Goal: Task Accomplishment & Management: Manage account settings

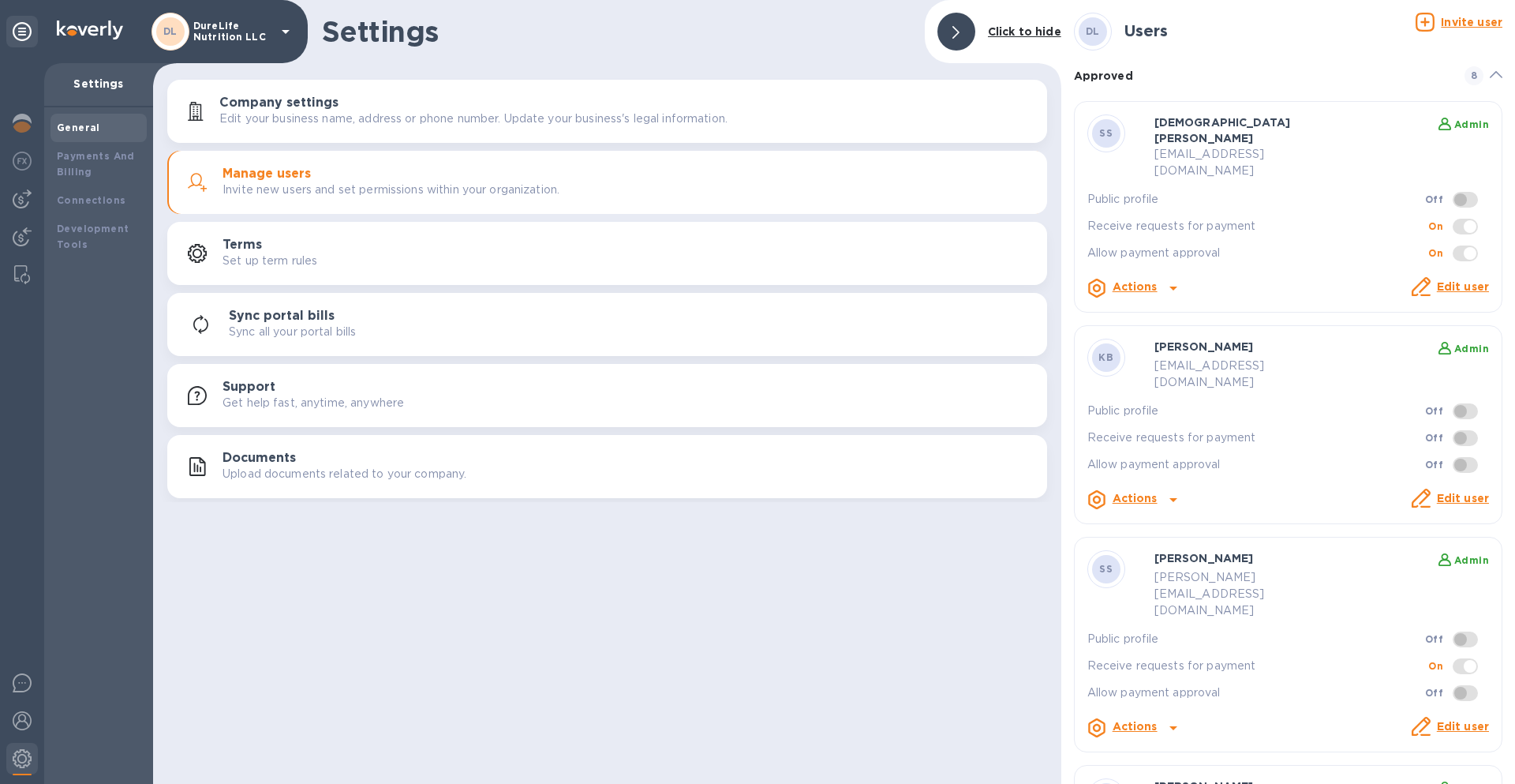
drag, startPoint x: 1308, startPoint y: 338, endPoint x: 1146, endPoint y: 342, distance: 162.0
click at [1145, 342] on div "KB [PERSON_NAME] Admin [EMAIL_ADDRESS][DOMAIN_NAME] Public profile Off Receive …" at bounding box center [1288, 424] width 402 height 172
click at [1170, 358] on p "[EMAIL_ADDRESS][DOMAIN_NAME]" at bounding box center [1253, 374] width 196 height 34
click at [1165, 358] on p "[EMAIL_ADDRESS][DOMAIN_NAME]" at bounding box center [1253, 374] width 196 height 34
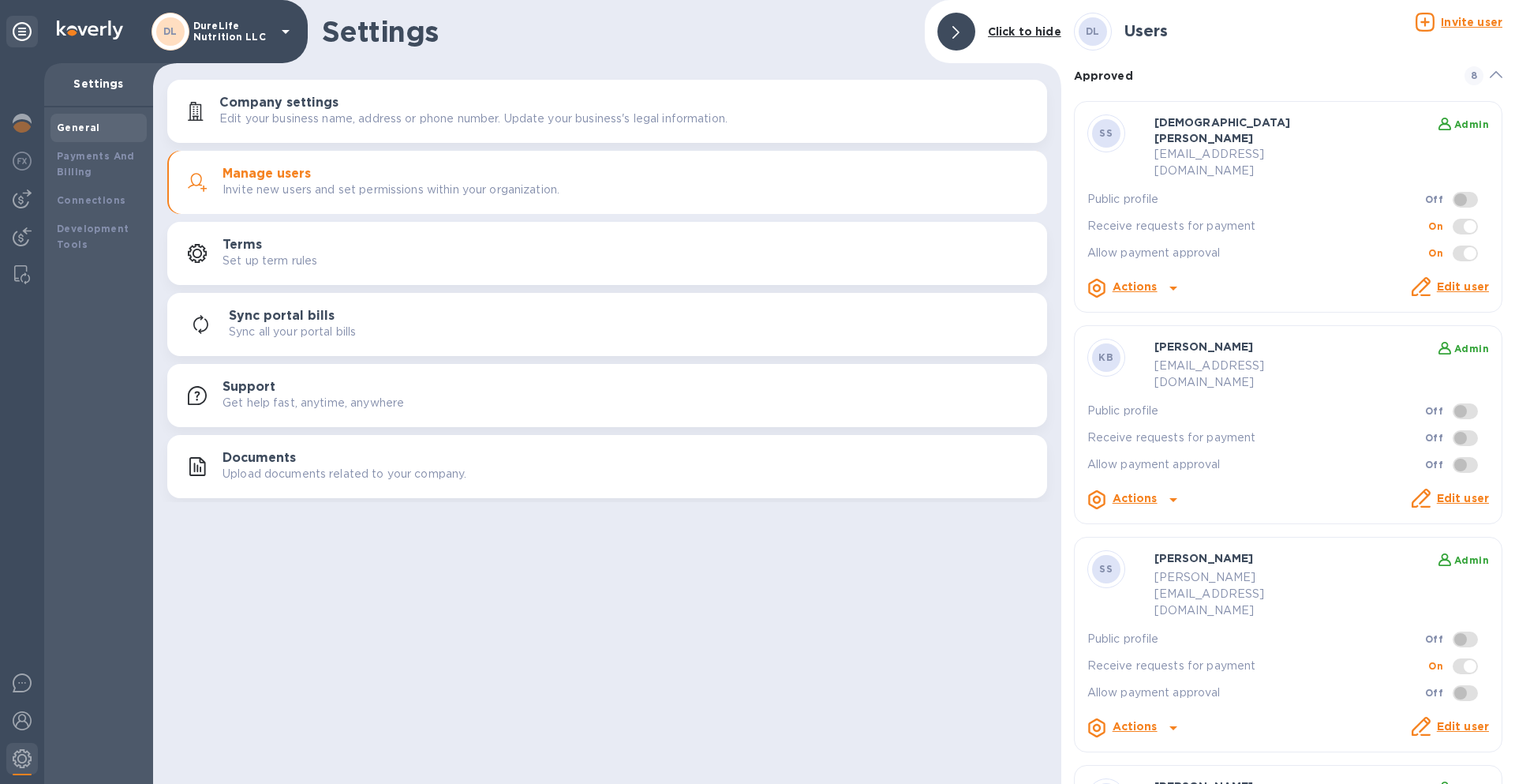
drag, startPoint x: 1165, startPoint y: 339, endPoint x: 1293, endPoint y: 339, distance: 128.0
click at [1293, 358] on p "[EMAIL_ADDRESS][DOMAIN_NAME]" at bounding box center [1253, 374] width 196 height 34
drag, startPoint x: 1129, startPoint y: 323, endPoint x: 1307, endPoint y: 336, distance: 178.5
click at [1307, 338] on div "KB [PERSON_NAME] Admin [EMAIL_ADDRESS][DOMAIN_NAME] Public profile Off Receive …" at bounding box center [1288, 424] width 402 height 172
drag, startPoint x: 1307, startPoint y: 336, endPoint x: 1085, endPoint y: 344, distance: 222.1
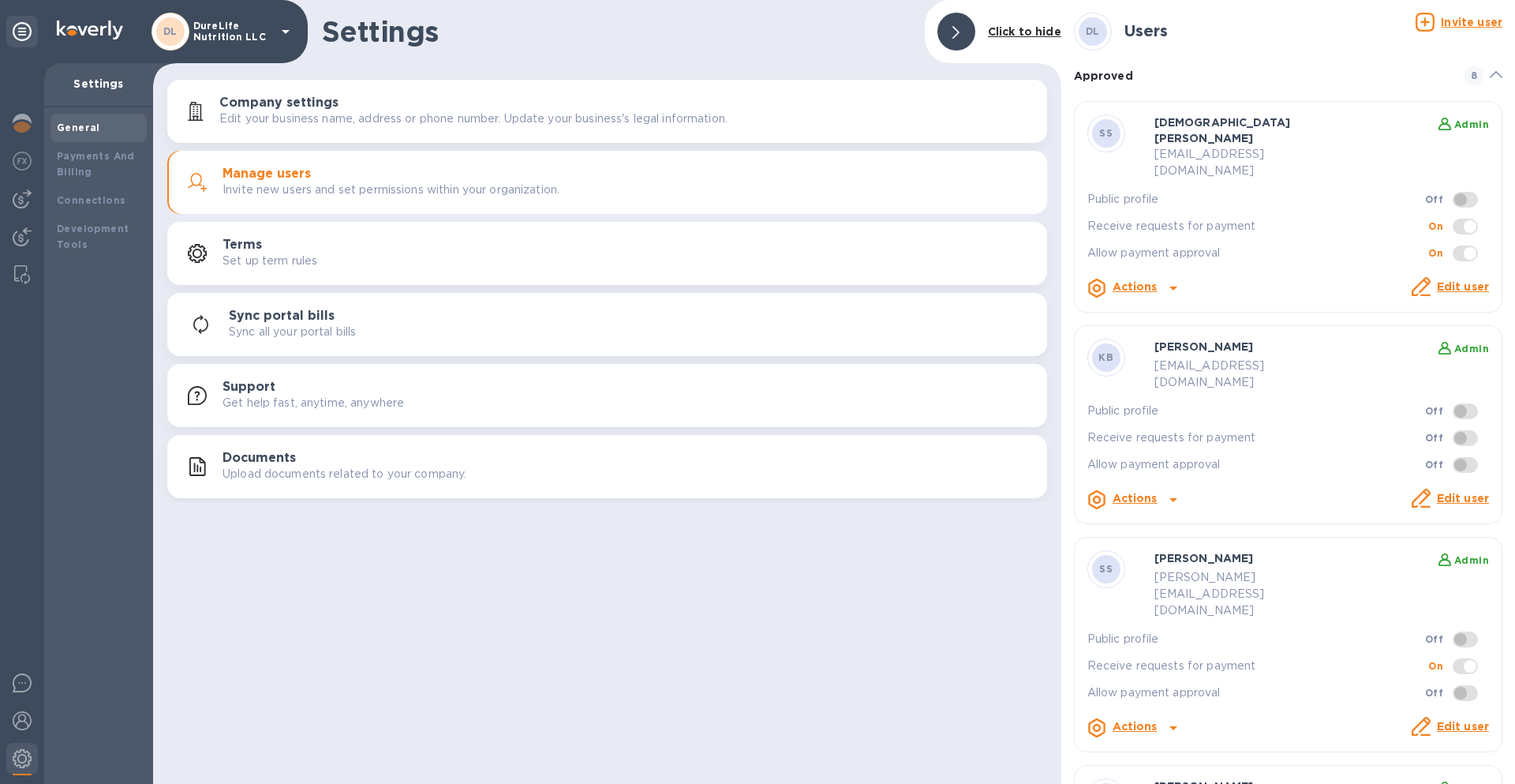
click at [1089, 344] on div "KB [PERSON_NAME] Admin [EMAIL_ADDRESS][DOMAIN_NAME] Public profile Off Receive …" at bounding box center [1288, 424] width 402 height 172
drag, startPoint x: 504, startPoint y: 600, endPoint x: 475, endPoint y: 475, distance: 128.3
click at [504, 600] on div "Settings Click to hide Company settings Edit your business name, address or pho…" at bounding box center [607, 392] width 908 height 784
click at [417, 24] on h1 "Settings" at bounding box center [617, 32] width 591 height 34
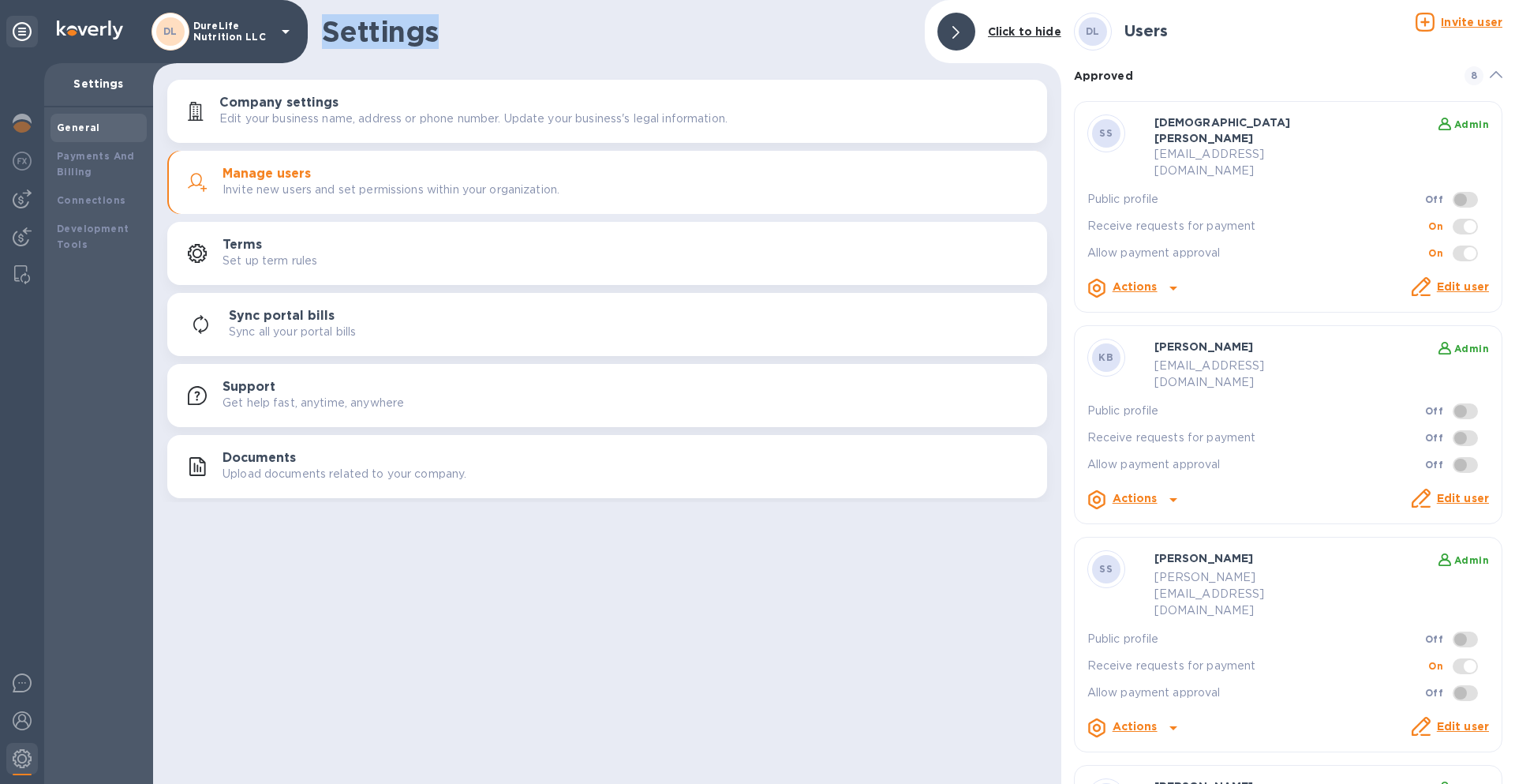
click at [479, 26] on h1 "Settings" at bounding box center [617, 32] width 591 height 34
click at [366, 29] on h1 "Settings" at bounding box center [617, 32] width 591 height 34
drag, startPoint x: 357, startPoint y: 31, endPoint x: 377, endPoint y: 31, distance: 20.0
click at [377, 31] on h1 "Settings" at bounding box center [617, 32] width 591 height 34
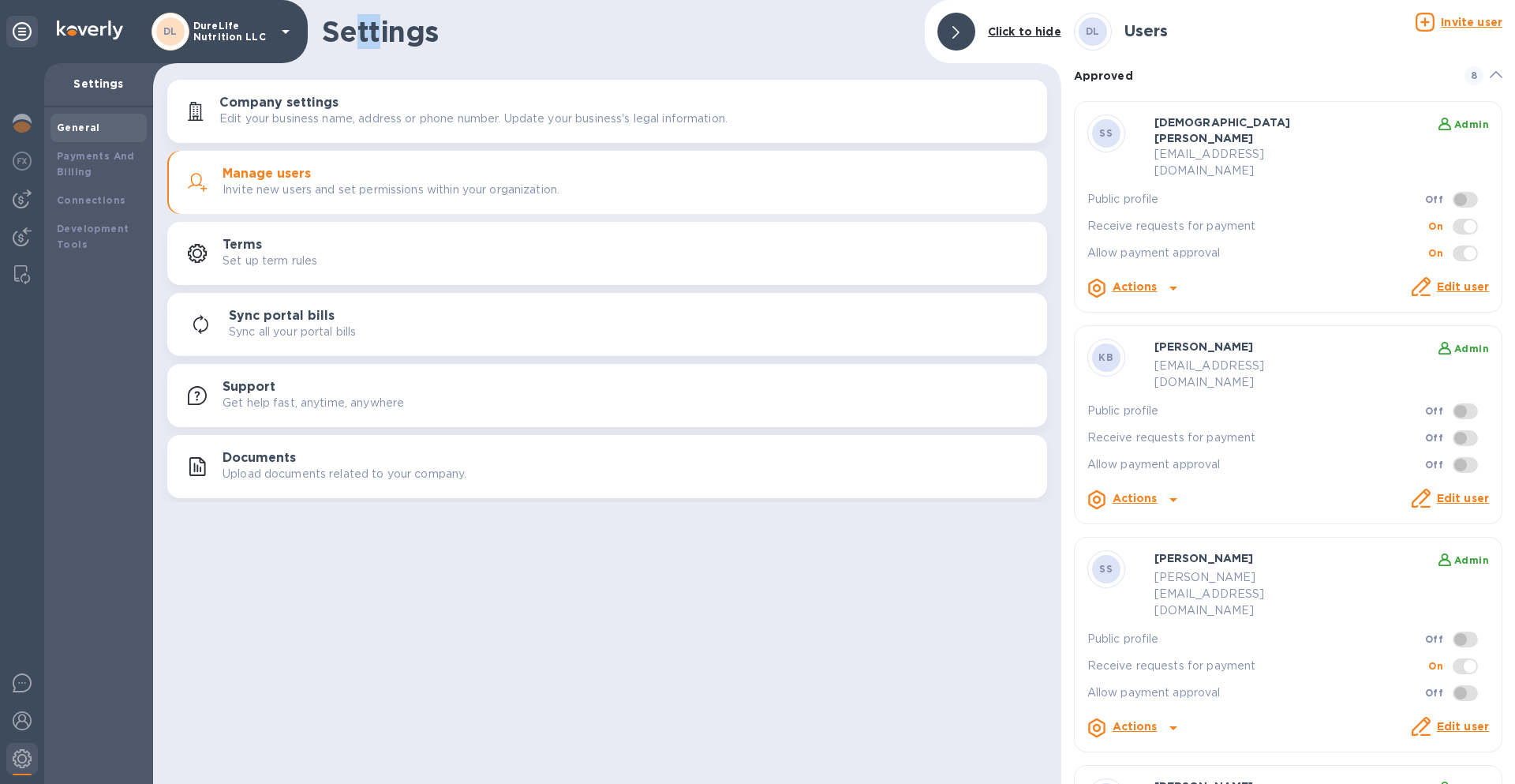
drag, startPoint x: 377, startPoint y: 31, endPoint x: 355, endPoint y: 31, distance: 22.0
click at [355, 31] on h1 "Settings" at bounding box center [617, 32] width 591 height 34
click at [354, 31] on h1 "Settings" at bounding box center [617, 32] width 591 height 34
click at [345, 33] on h1 "Settings" at bounding box center [617, 32] width 591 height 34
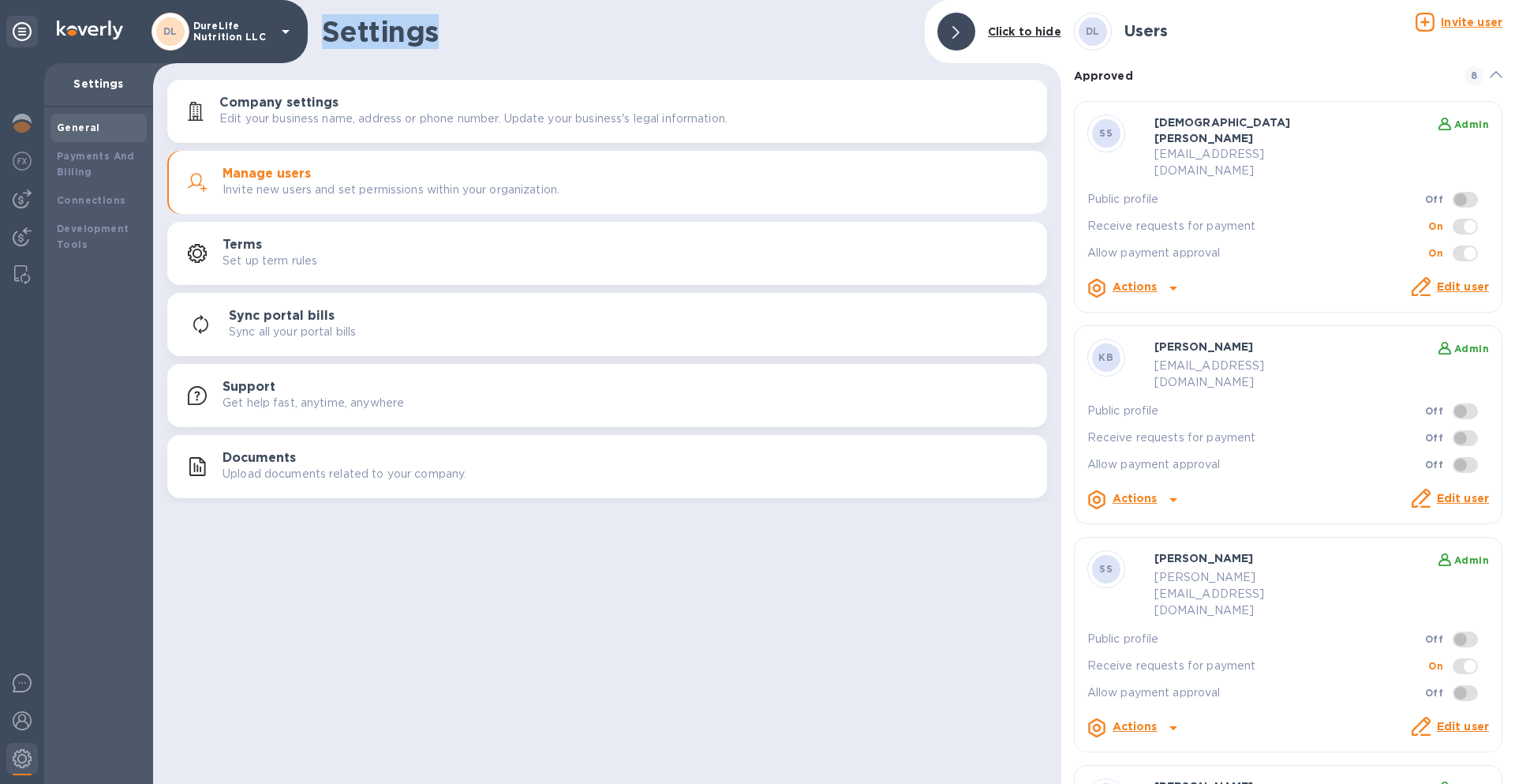
drag, startPoint x: 330, startPoint y: 30, endPoint x: 437, endPoint y: 29, distance: 107.0
click at [435, 29] on h1 "Settings" at bounding box center [617, 32] width 591 height 34
click at [440, 29] on h1 "Settings" at bounding box center [617, 32] width 591 height 34
drag, startPoint x: 402, startPoint y: 34, endPoint x: 362, endPoint y: 34, distance: 40.0
click at [362, 34] on h1 "Settings" at bounding box center [617, 32] width 591 height 34
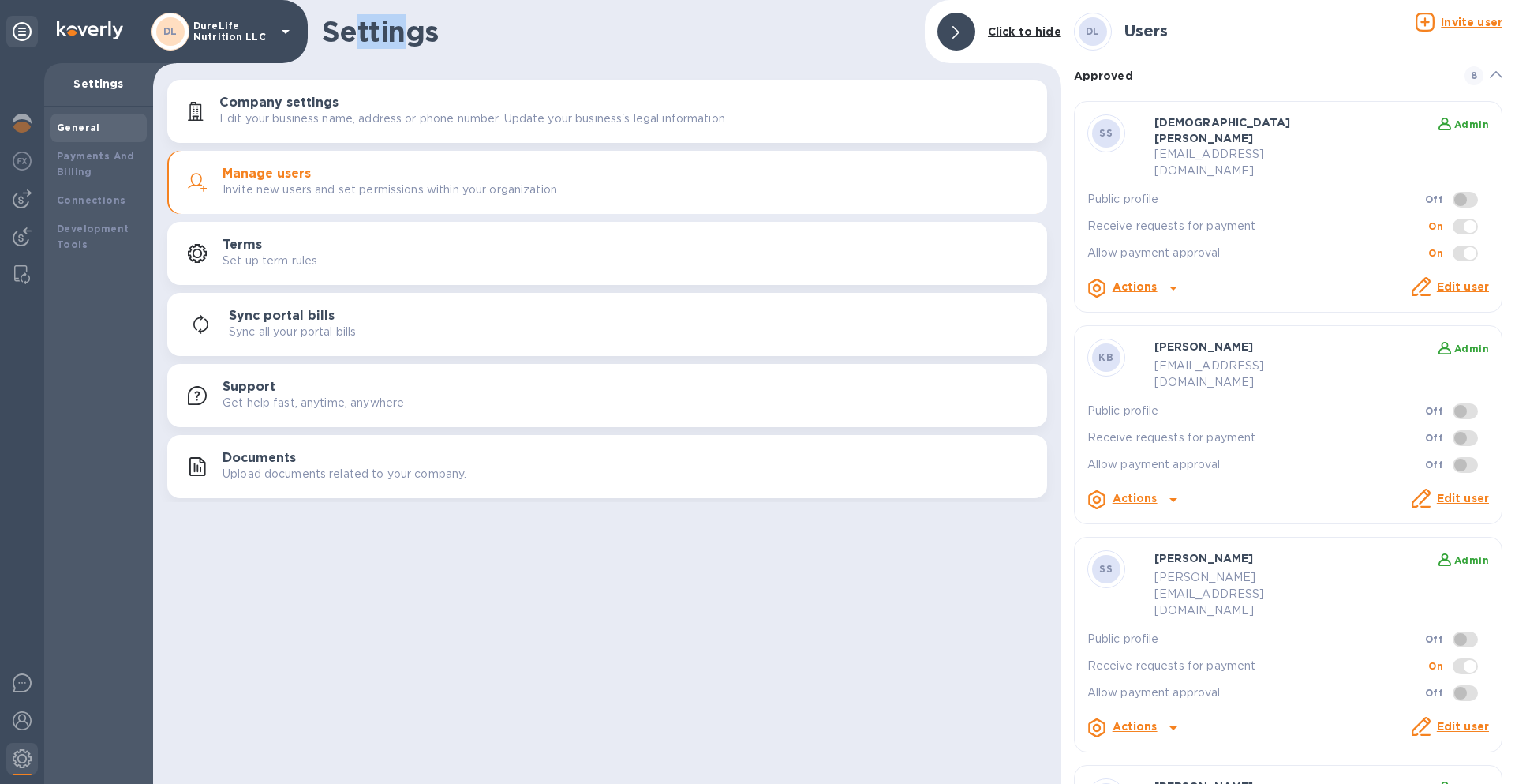
click at [362, 34] on h1 "Settings" at bounding box center [617, 32] width 591 height 34
drag, startPoint x: 362, startPoint y: 34, endPoint x: 405, endPoint y: 34, distance: 43.0
click at [405, 34] on h1 "Settings" at bounding box center [617, 32] width 591 height 34
drag, startPoint x: 410, startPoint y: 34, endPoint x: 433, endPoint y: 35, distance: 23.0
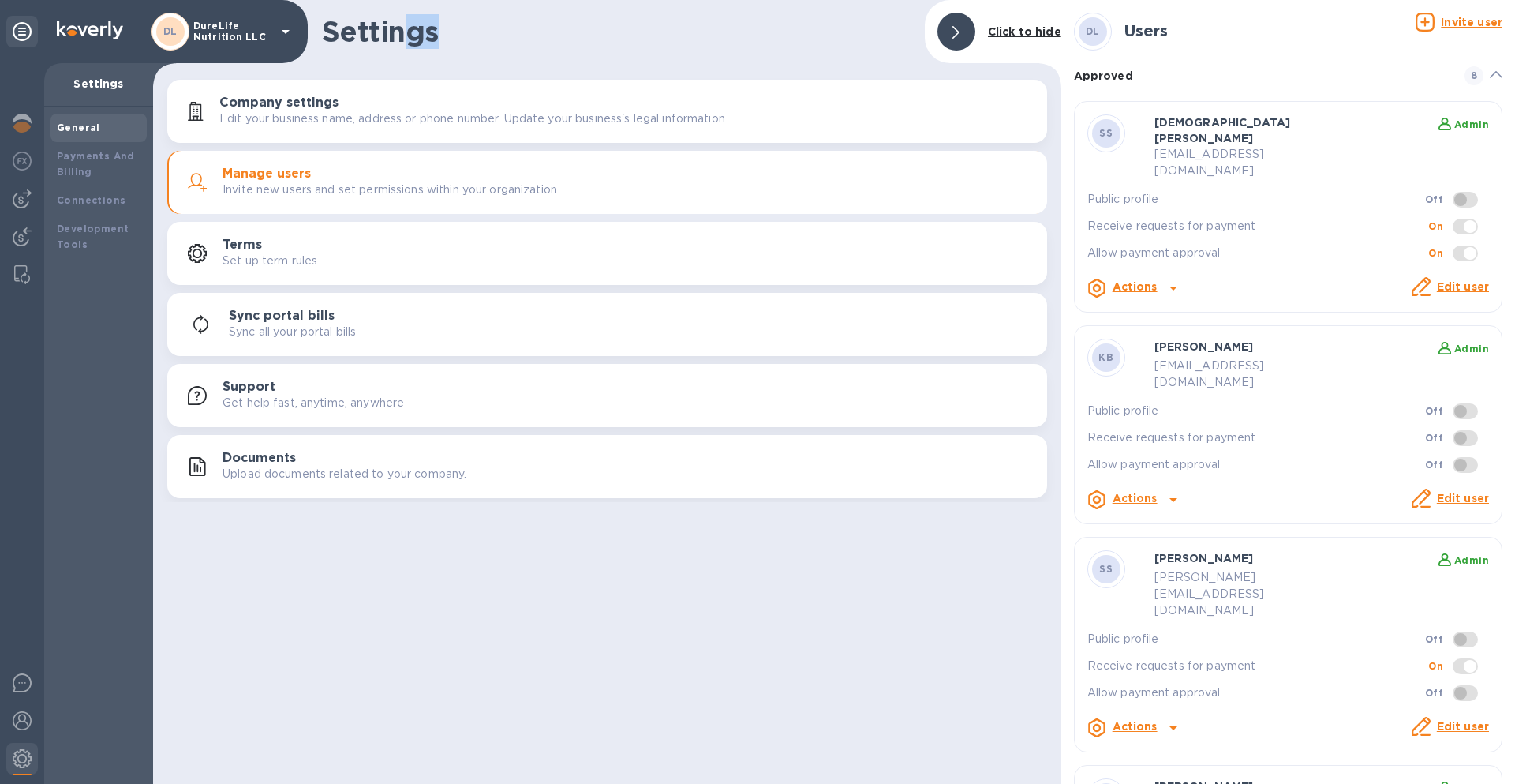
click at [433, 35] on h1 "Settings" at bounding box center [617, 32] width 591 height 34
drag, startPoint x: 435, startPoint y: 34, endPoint x: 325, endPoint y: 34, distance: 110.0
click at [325, 34] on h1 "Settings" at bounding box center [617, 32] width 591 height 34
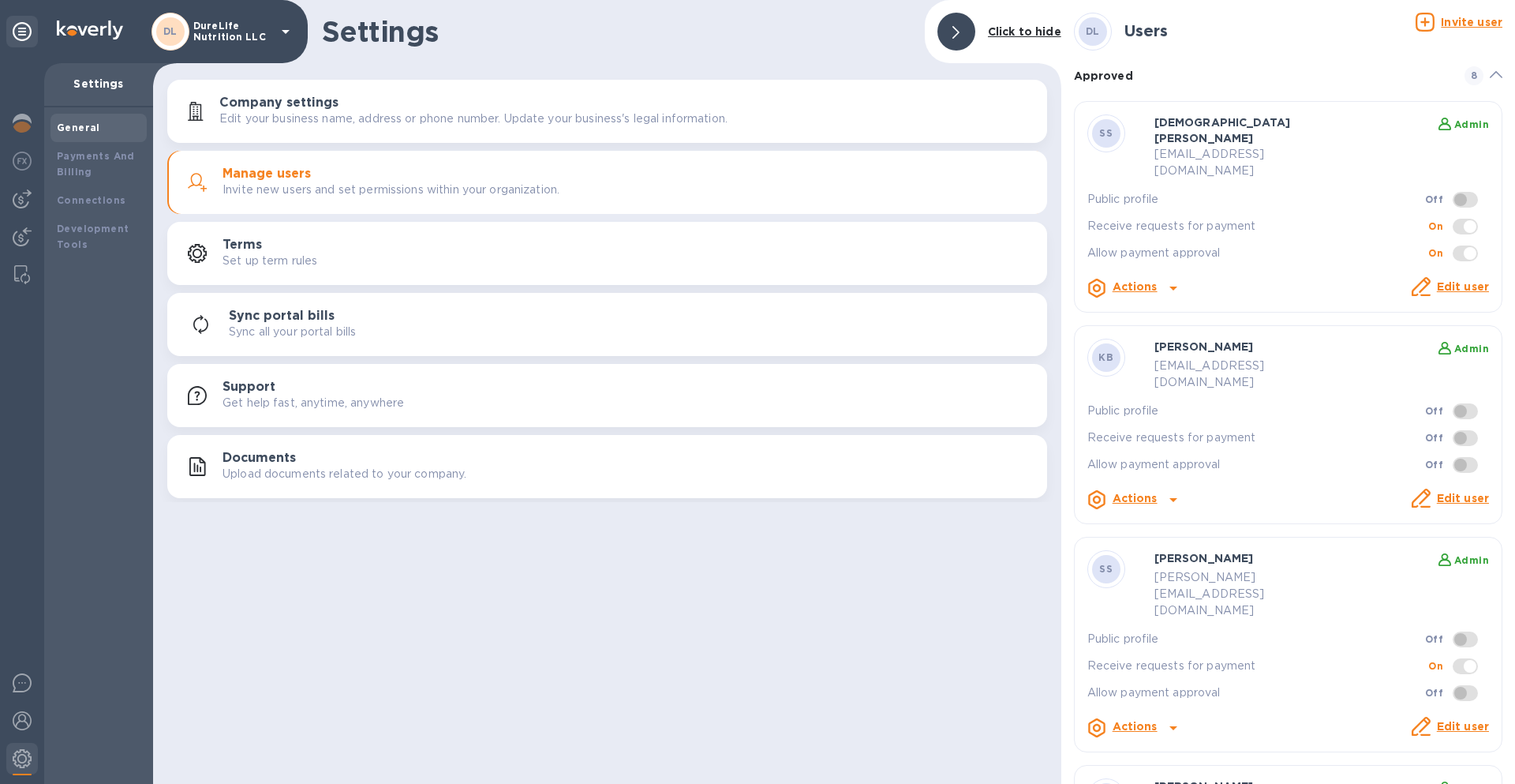
click at [330, 623] on div "Settings Click to hide Company settings Edit your business name, address or pho…" at bounding box center [607, 392] width 908 height 784
click at [452, 26] on h1 "Settings" at bounding box center [617, 32] width 591 height 34
click at [434, 32] on h1 "Settings" at bounding box center [617, 32] width 591 height 34
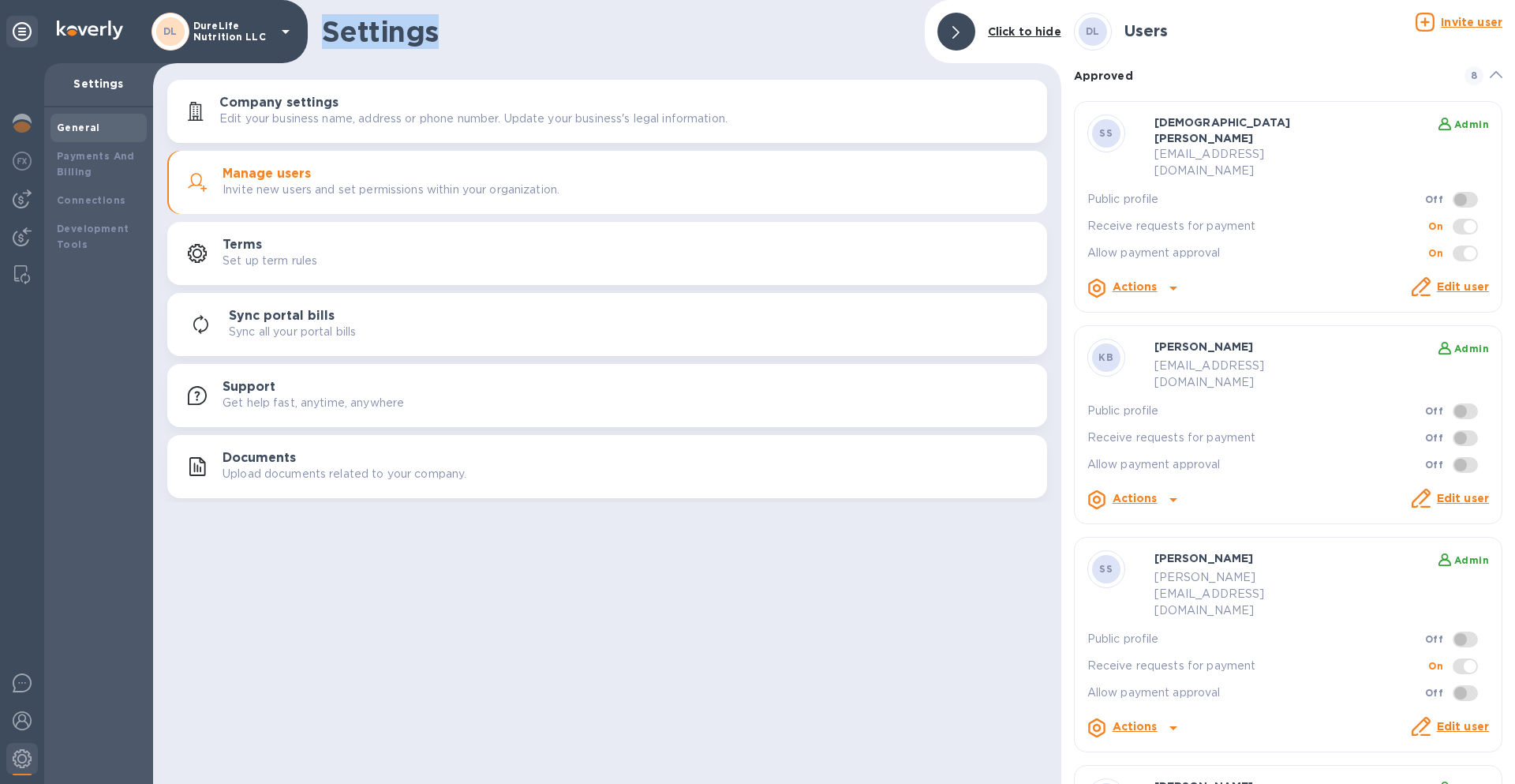
click at [450, 32] on h1 "Settings" at bounding box center [617, 32] width 591 height 34
click at [418, 32] on h1 "Settings" at bounding box center [617, 32] width 591 height 34
click at [440, 34] on h1 "Settings" at bounding box center [617, 32] width 591 height 34
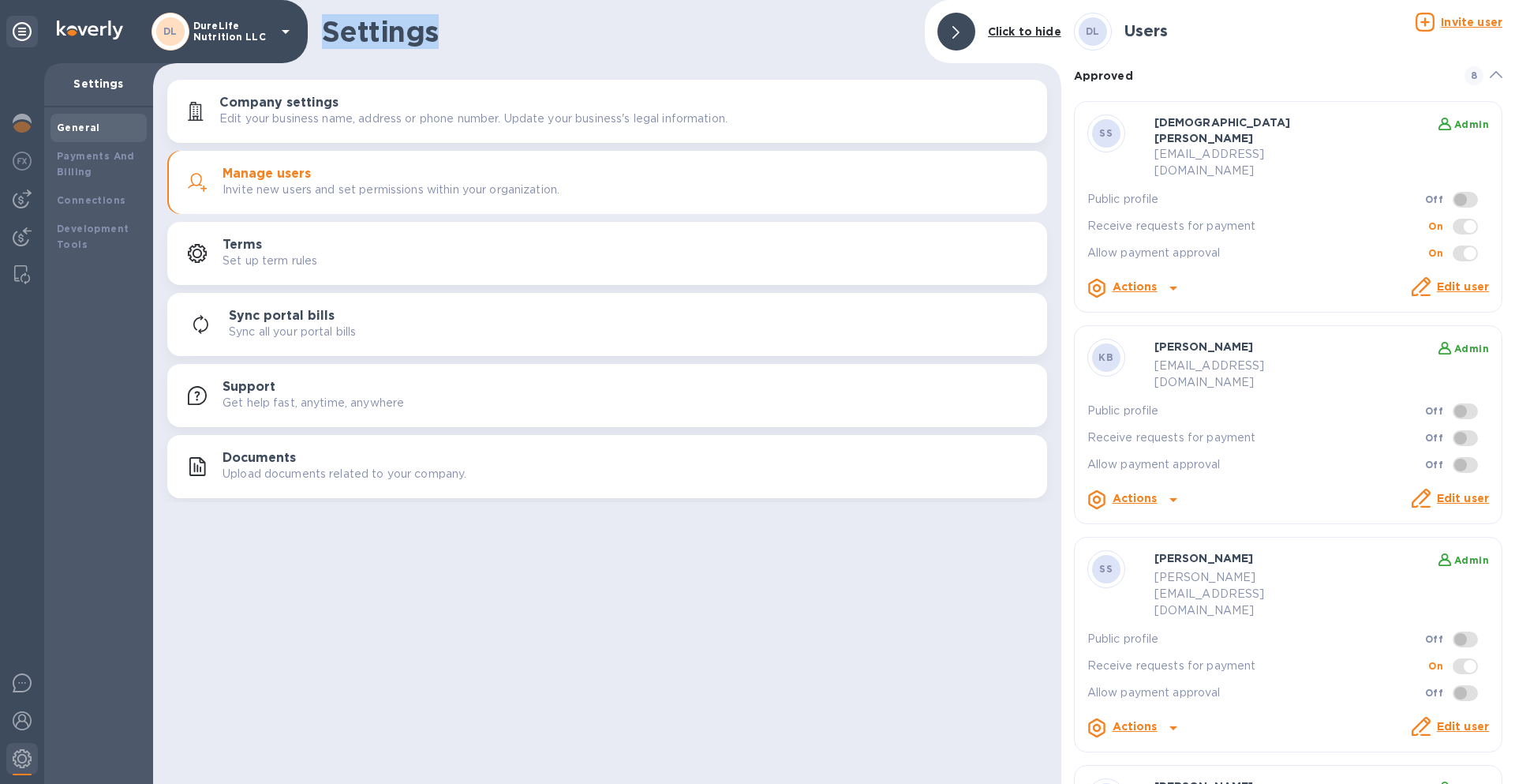
click at [440, 34] on h1 "Settings" at bounding box center [617, 32] width 591 height 34
click at [462, 42] on h1 "Settings" at bounding box center [617, 32] width 591 height 34
click at [460, 42] on h1 "Settings" at bounding box center [617, 32] width 591 height 34
click at [603, 783] on div "Settings Click to hide Company settings Edit your business name, address or pho…" at bounding box center [607, 392] width 908 height 784
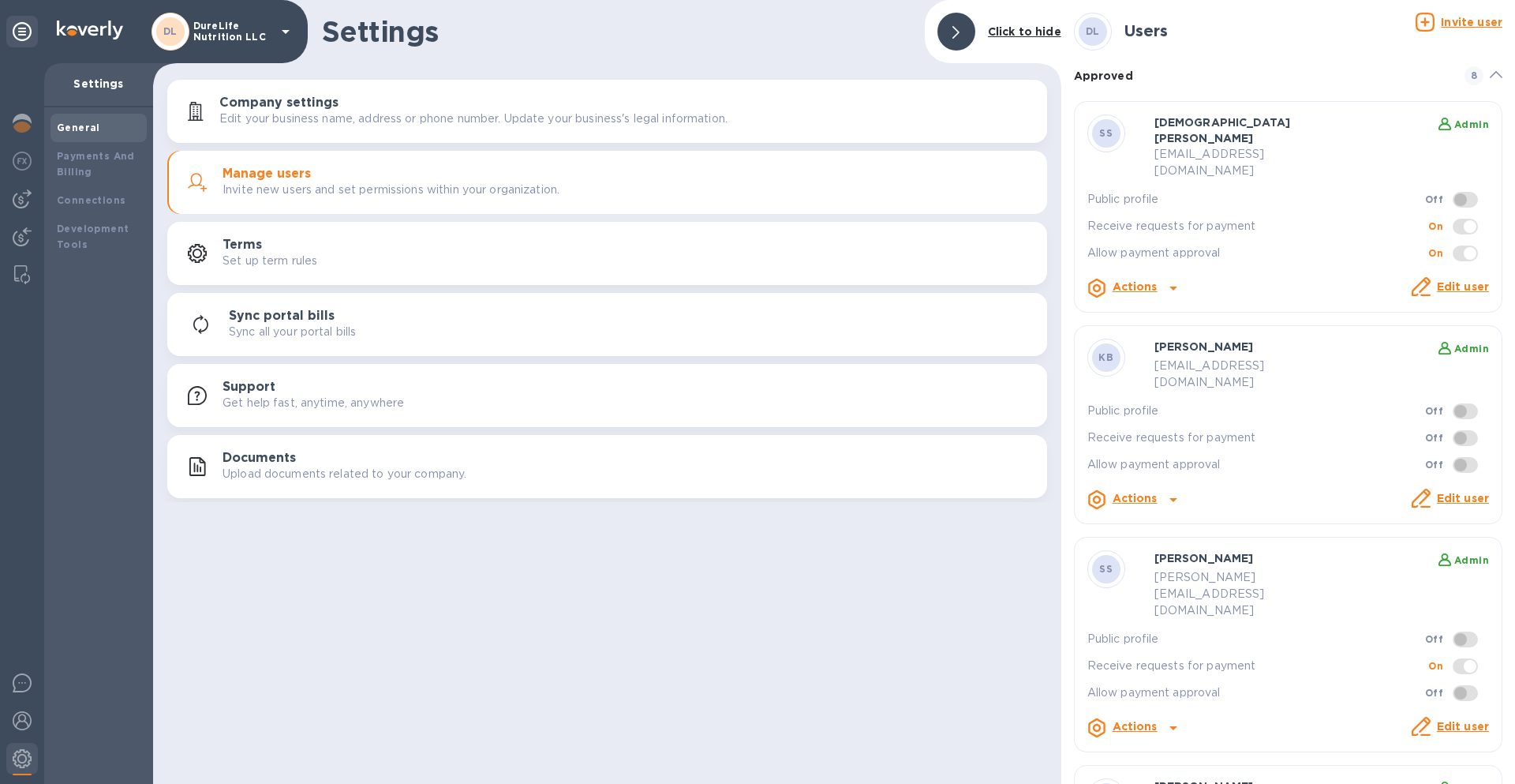
click at [618, 599] on div "Settings Click to hide Company settings Edit your business name, address or pho…" at bounding box center [607, 392] width 908 height 784
click at [677, 599] on div "Settings Click to hide Company settings Edit your business name, address or pho…" at bounding box center [607, 392] width 908 height 784
click at [681, 596] on div "Settings Click to hide Company settings Edit your business name, address or pho…" at bounding box center [607, 392] width 908 height 784
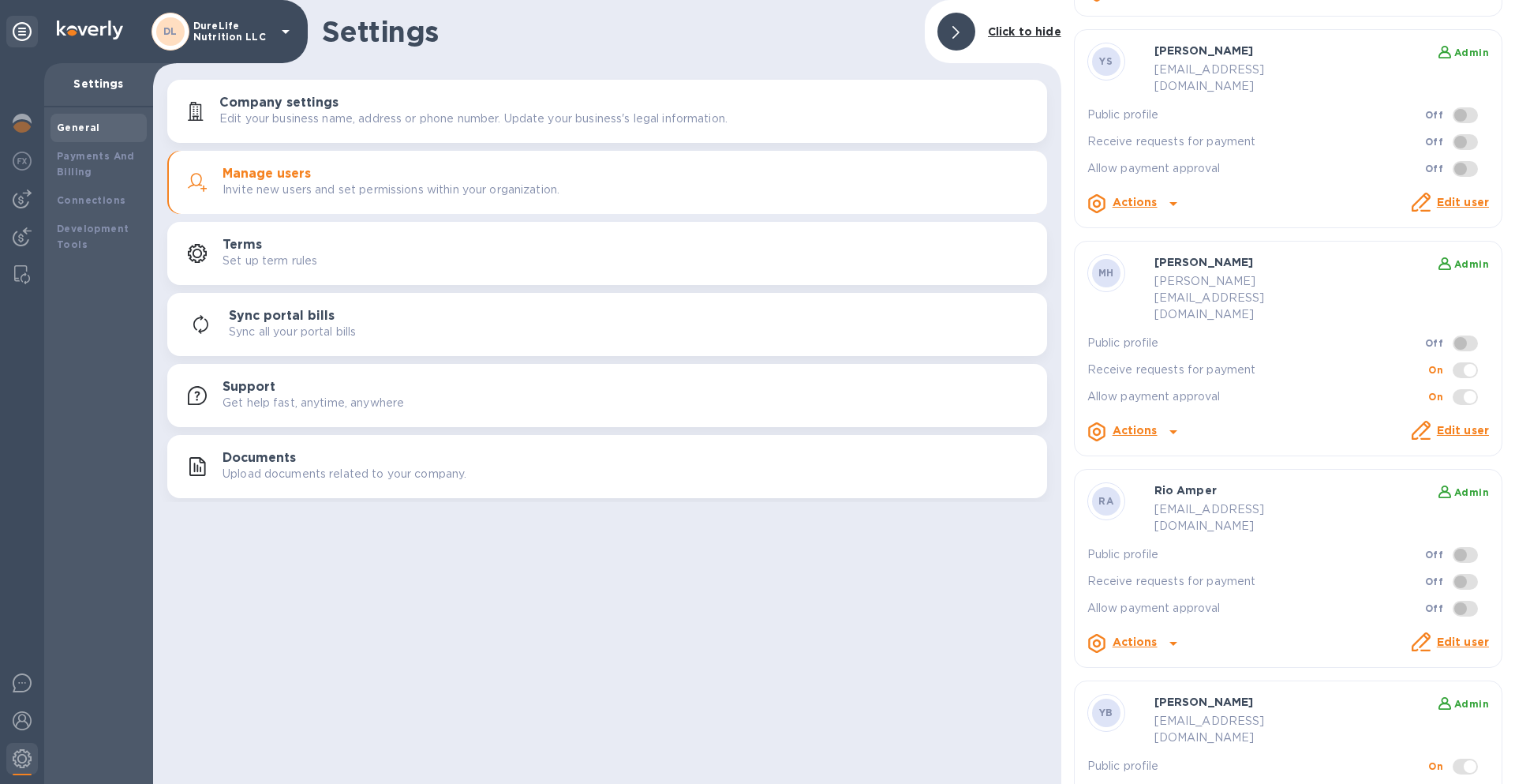
scroll to position [592, 0]
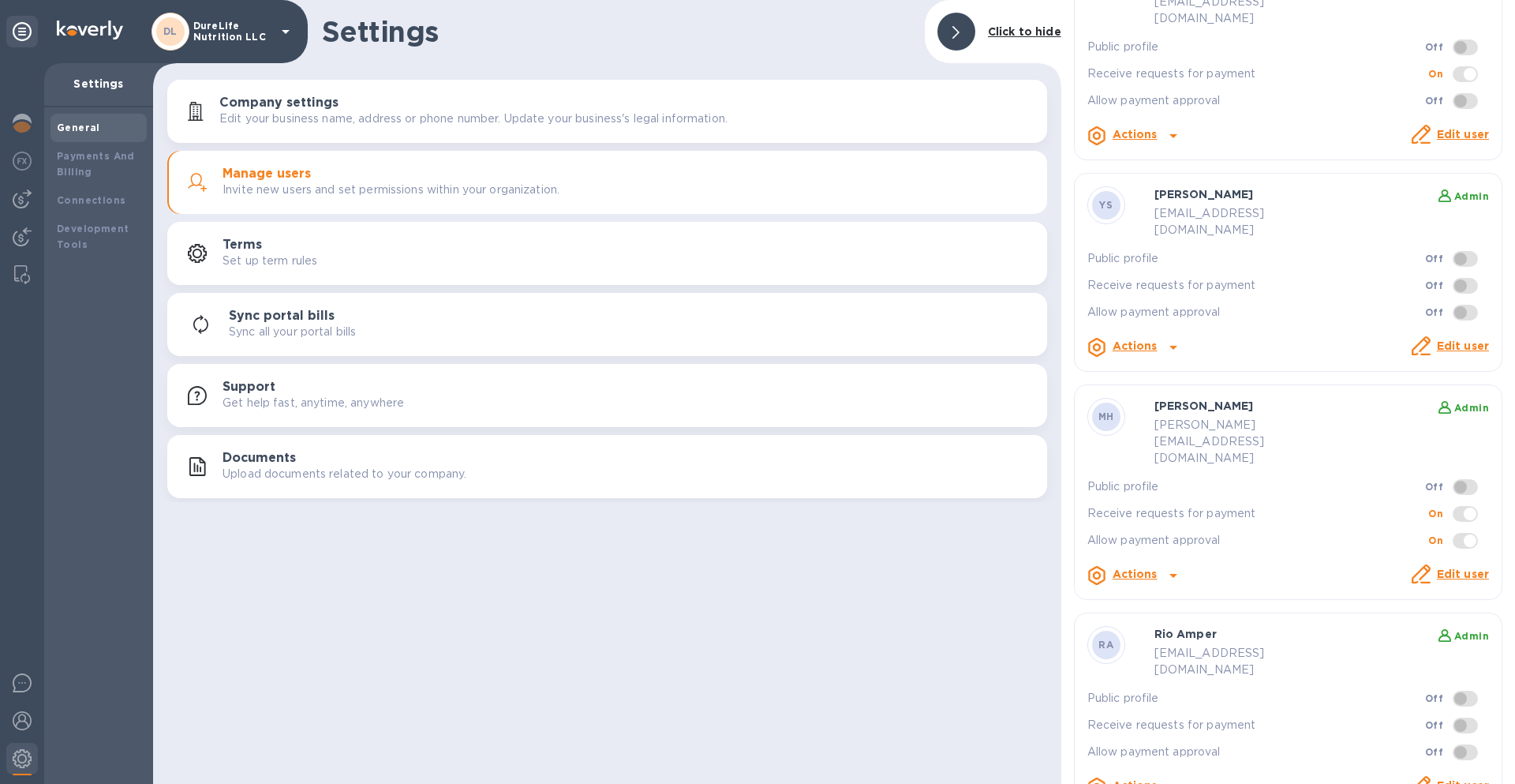
click at [212, 25] on p "DureLife Nutrition LLC" at bounding box center [232, 31] width 79 height 22
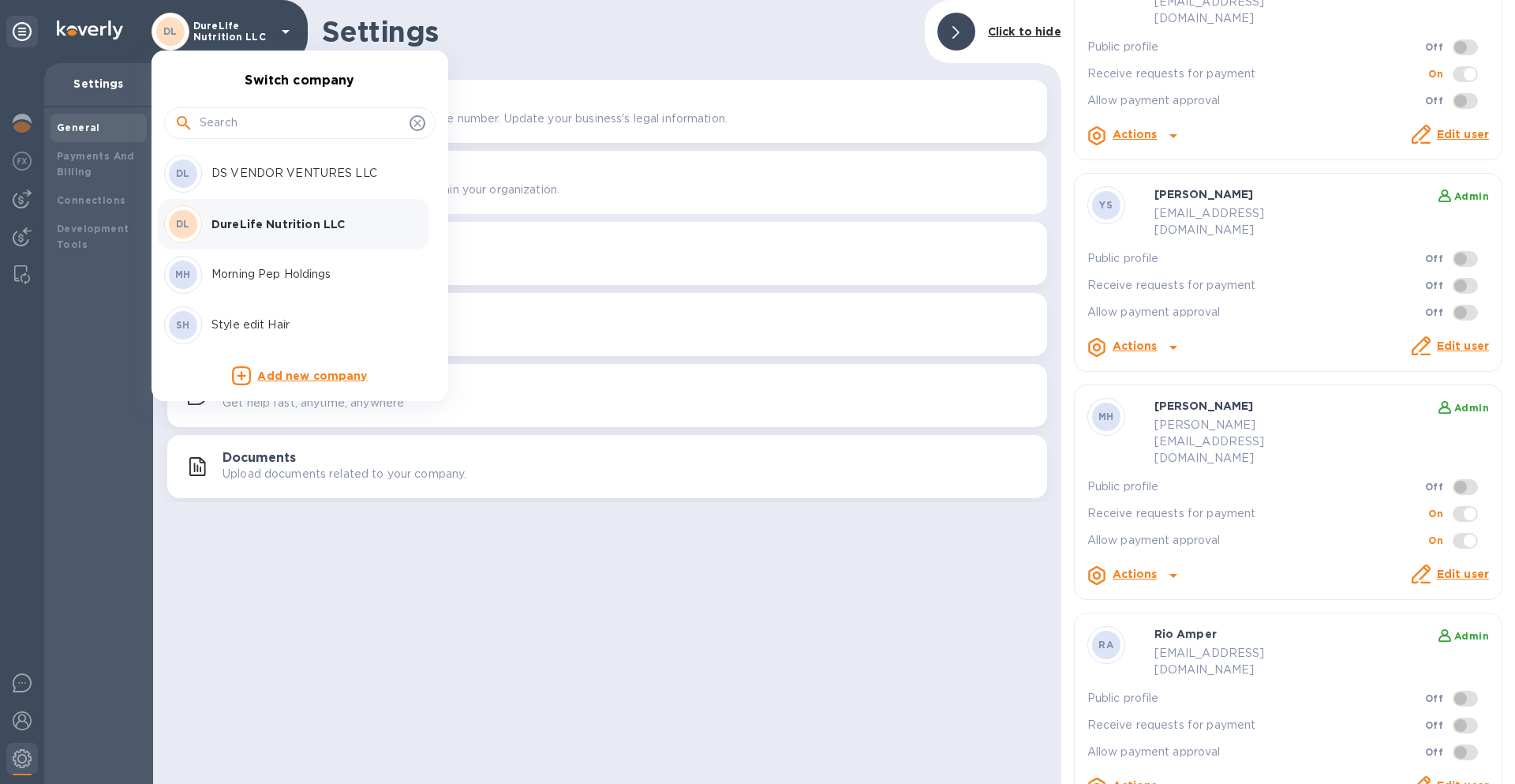
click at [250, 267] on p "Morning Pep Holdings" at bounding box center [311, 274] width 199 height 17
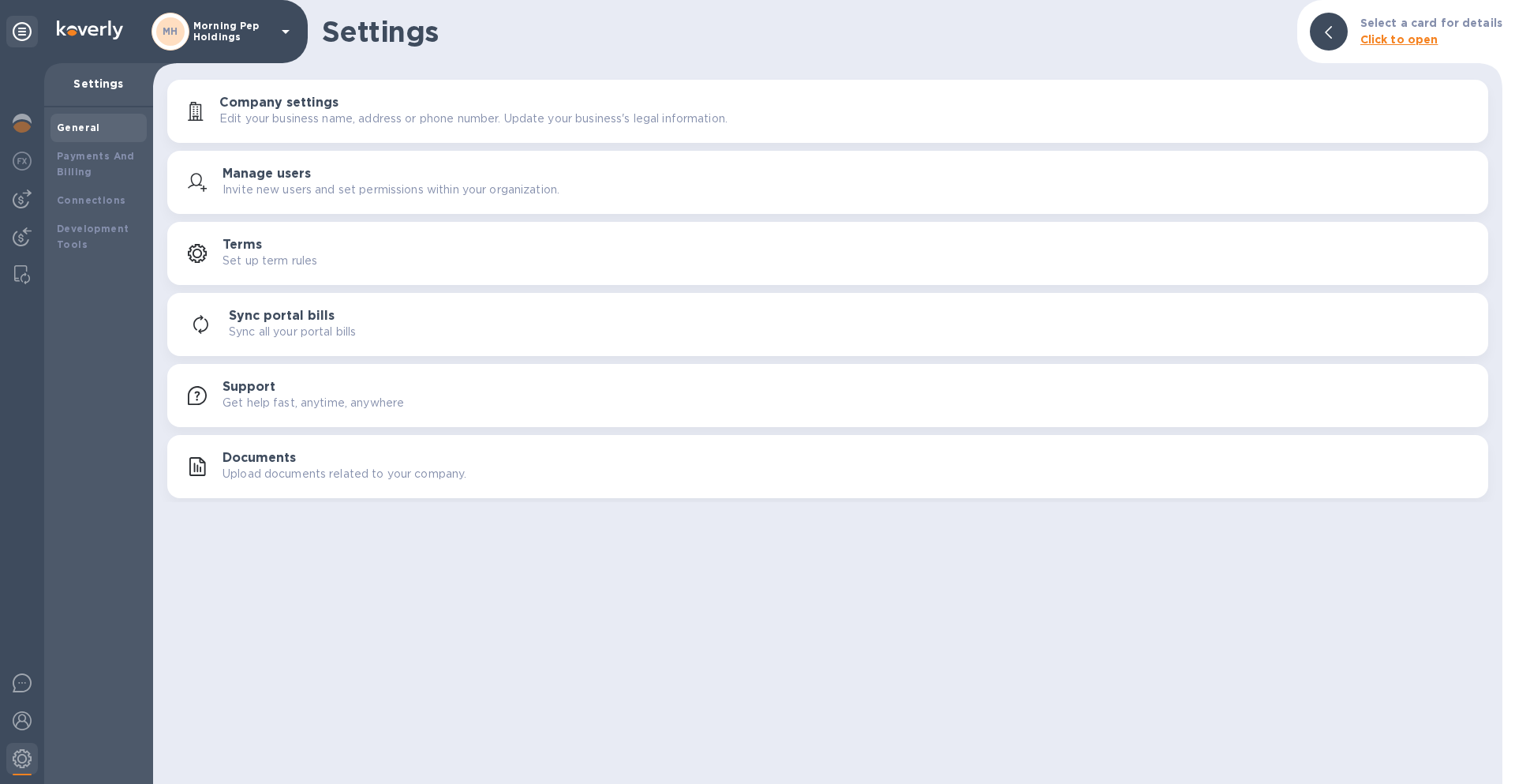
click at [267, 239] on div "Terms Set up term rules" at bounding box center [848, 253] width 1253 height 32
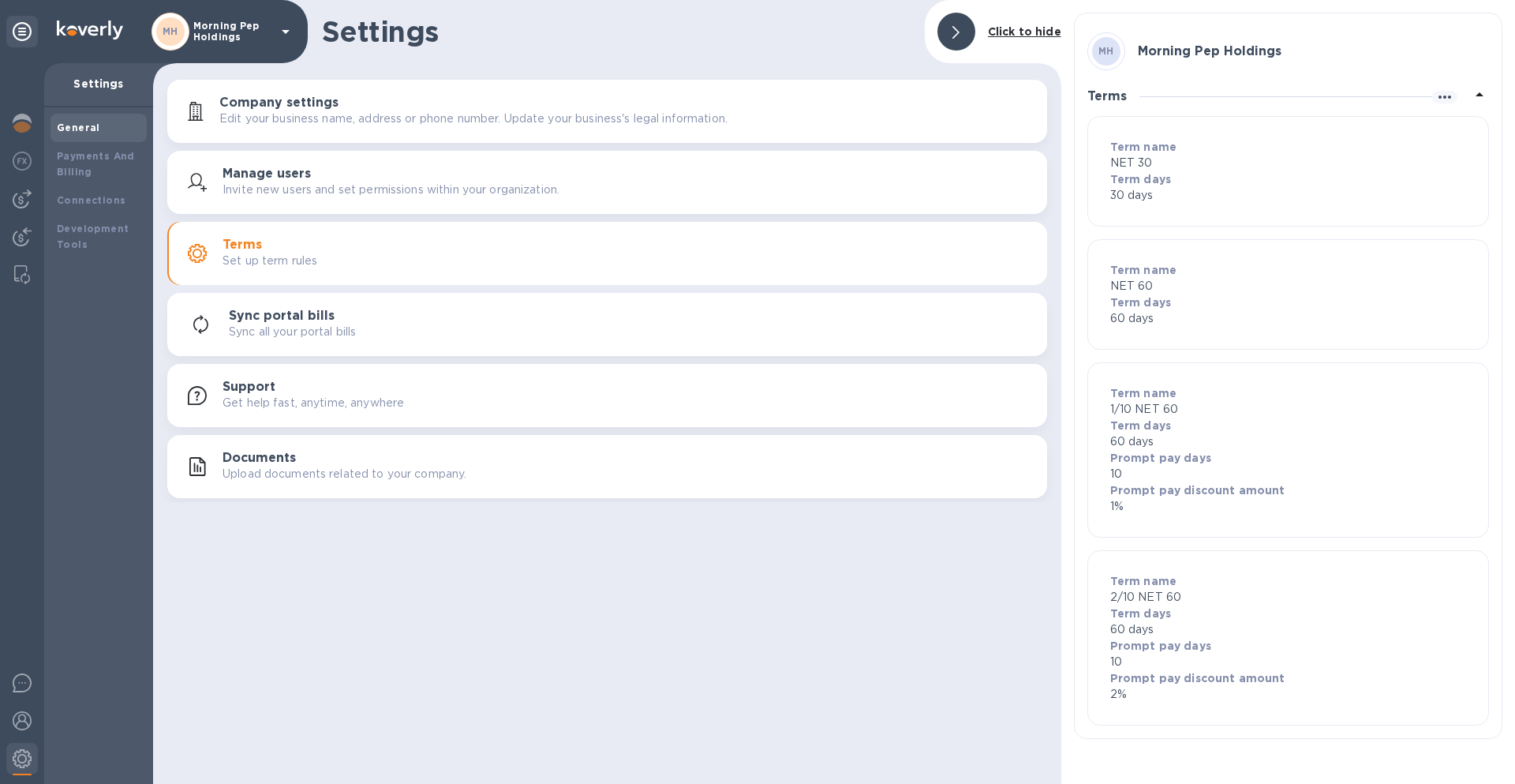
click at [262, 183] on p "Invite new users and set permissions within your organization." at bounding box center [391, 190] width 337 height 17
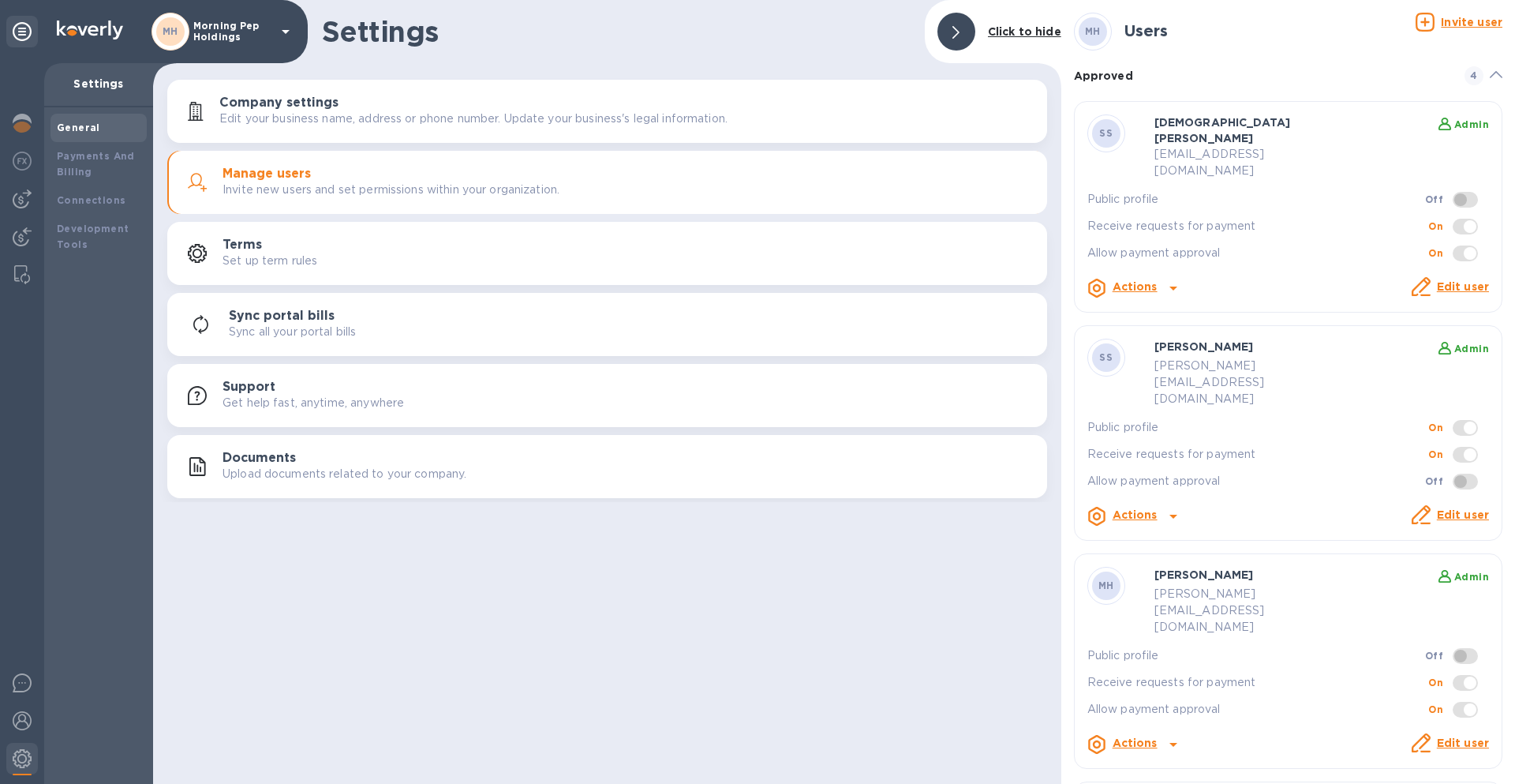
click at [674, 712] on div "Settings Click to hide Company settings Edit your business name, address or pho…" at bounding box center [607, 392] width 908 height 784
click at [238, 27] on p "Morning Pep Holdings" at bounding box center [232, 31] width 79 height 22
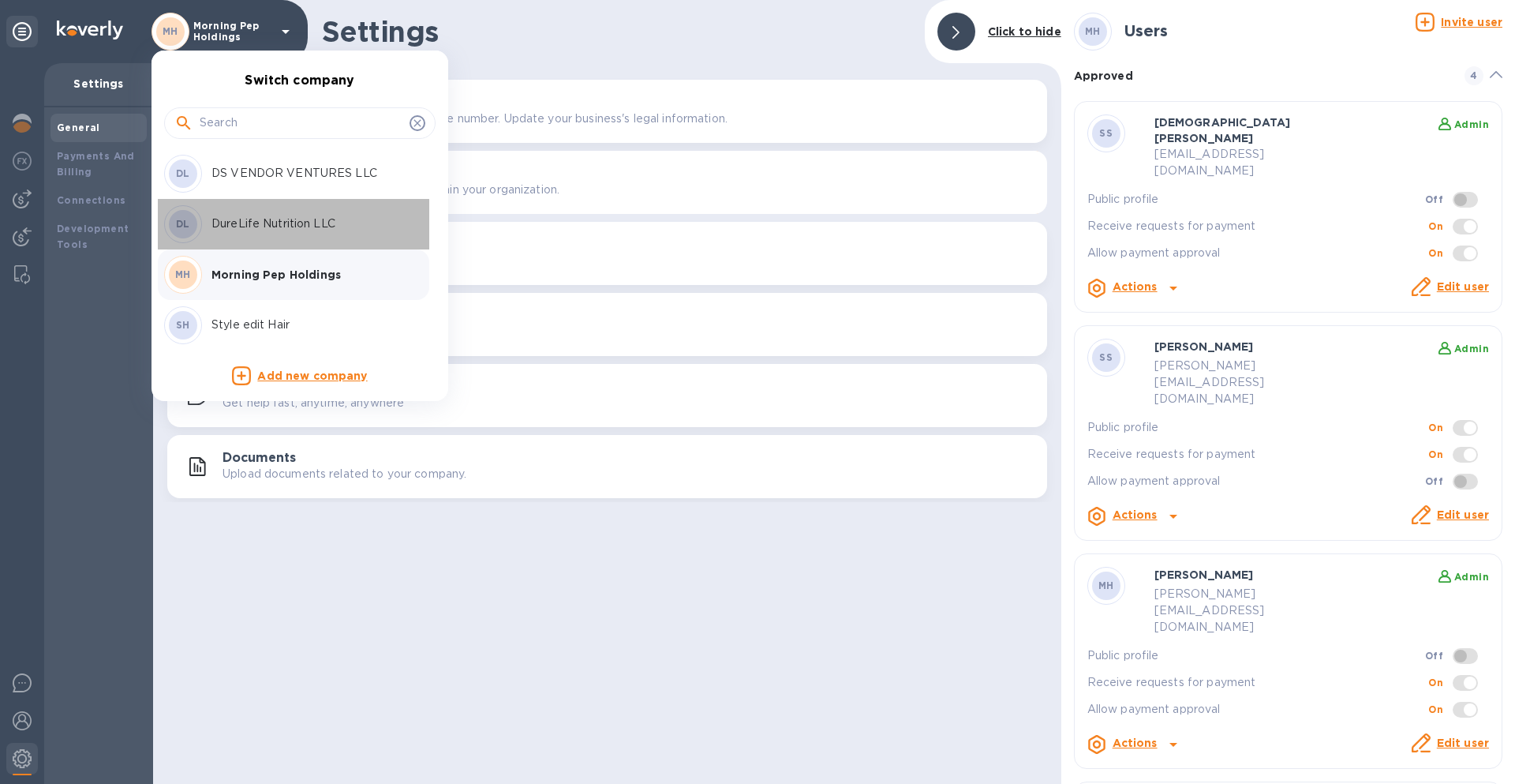
click at [277, 215] on p "DureLife Nutrition LLC" at bounding box center [311, 223] width 199 height 17
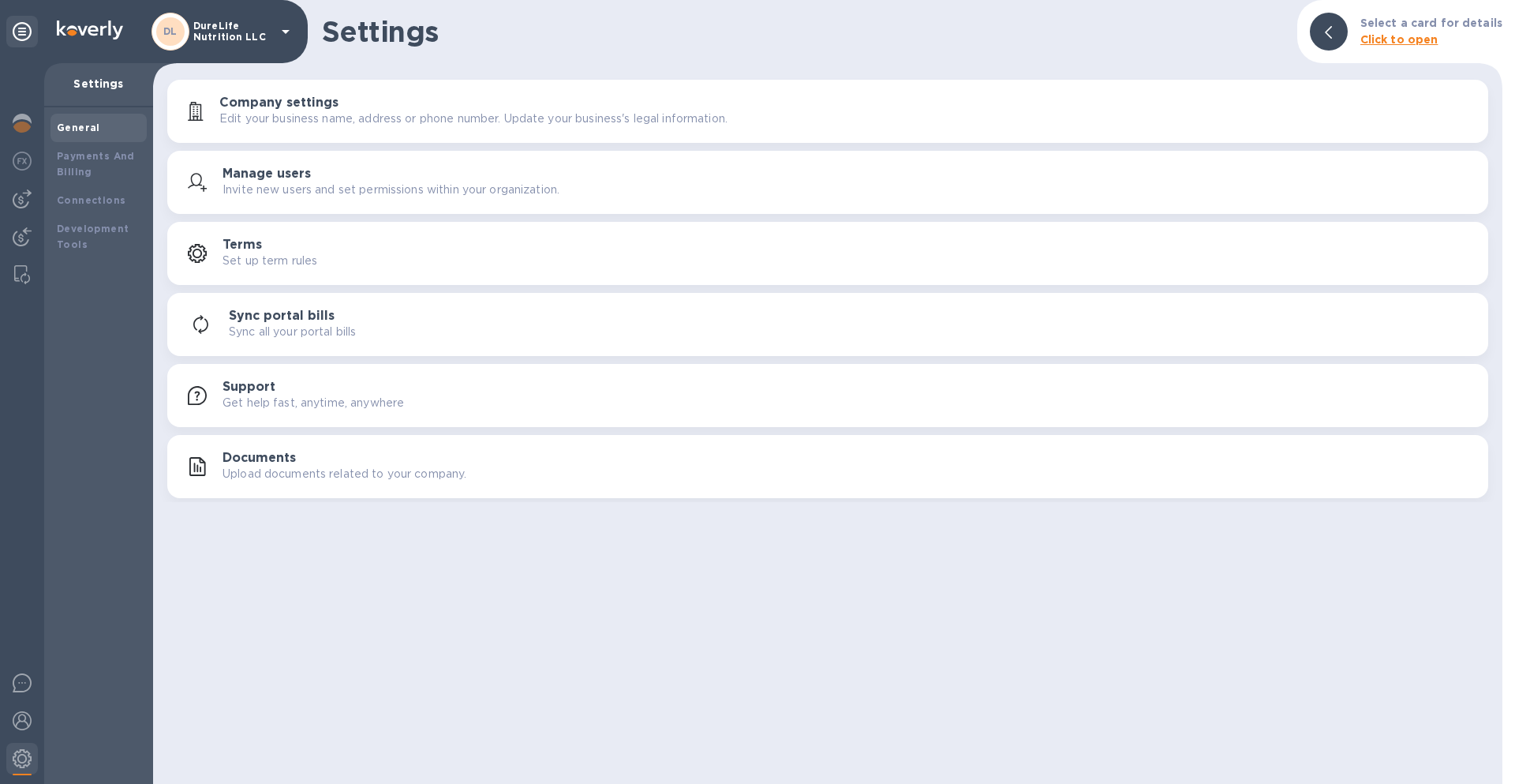
click at [268, 171] on h3 "Manage users" at bounding box center [267, 174] width 88 height 15
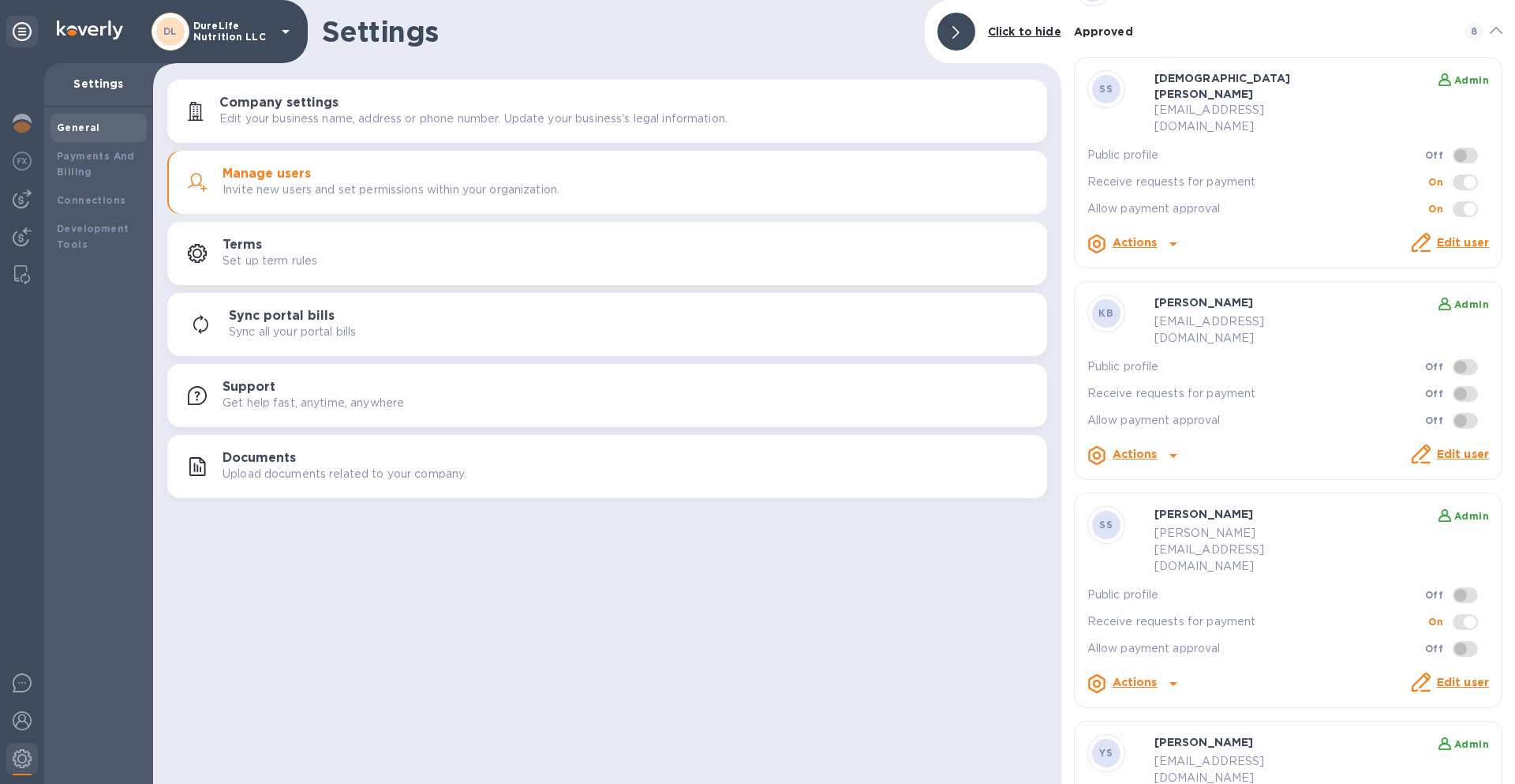
scroll to position [40, 0]
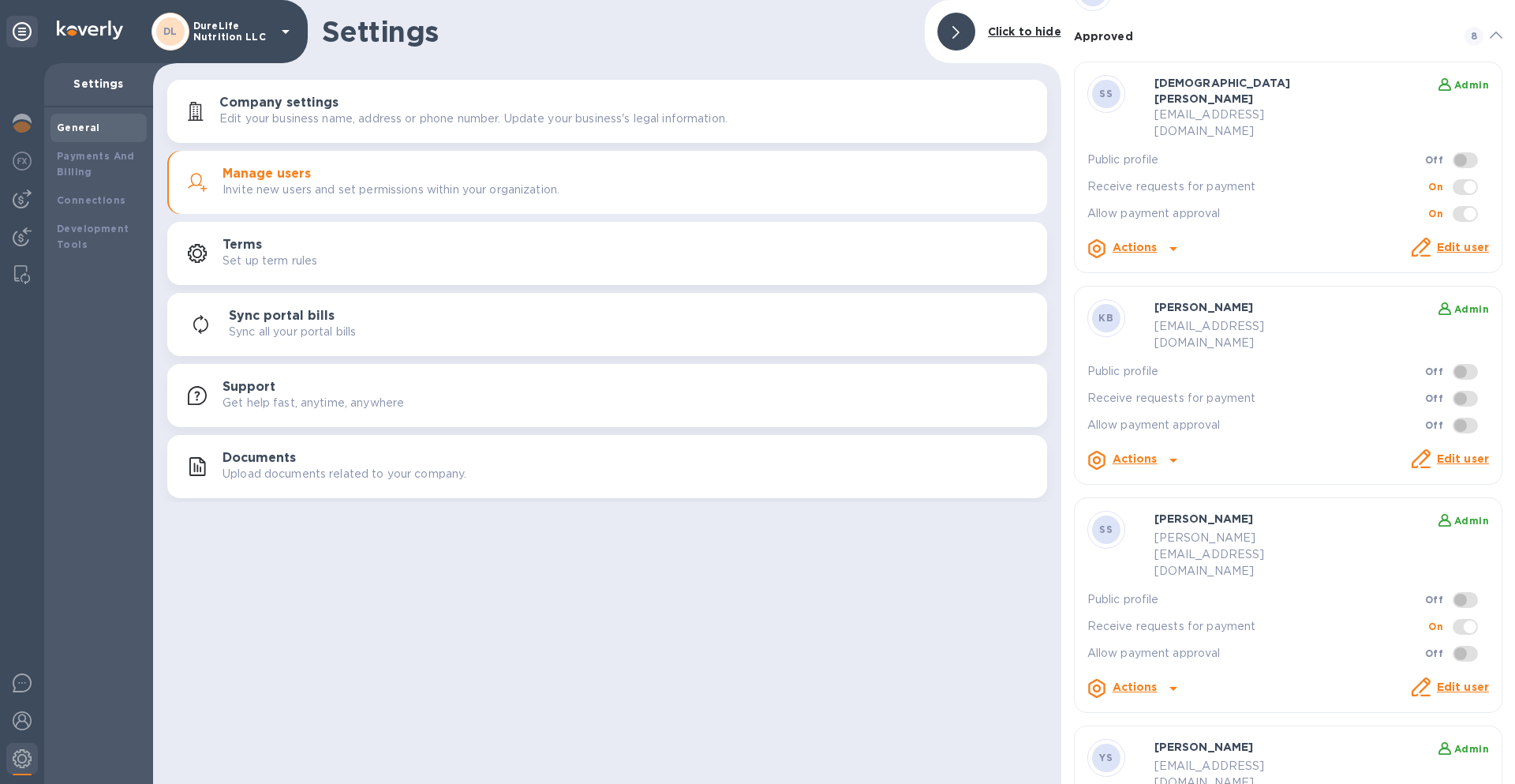
click at [1142, 452] on b "Actions" at bounding box center [1134, 458] width 45 height 12
click at [1451, 420] on div at bounding box center [758, 392] width 1515 height 784
click at [1453, 452] on link "Edit user" at bounding box center [1463, 458] width 52 height 12
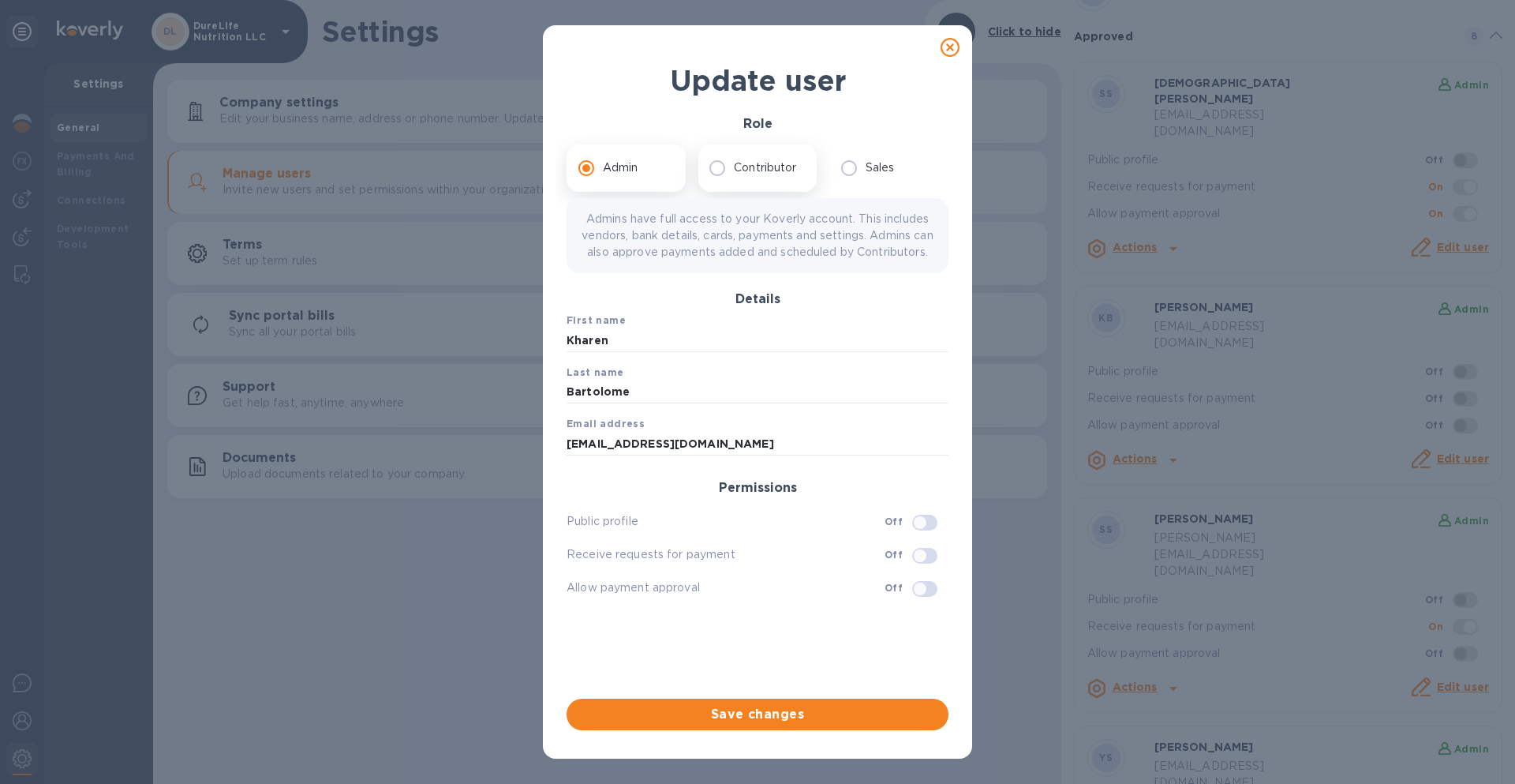
click at [706, 169] on input "Contributor" at bounding box center [718, 169] width 34 height 34
radio input "true"
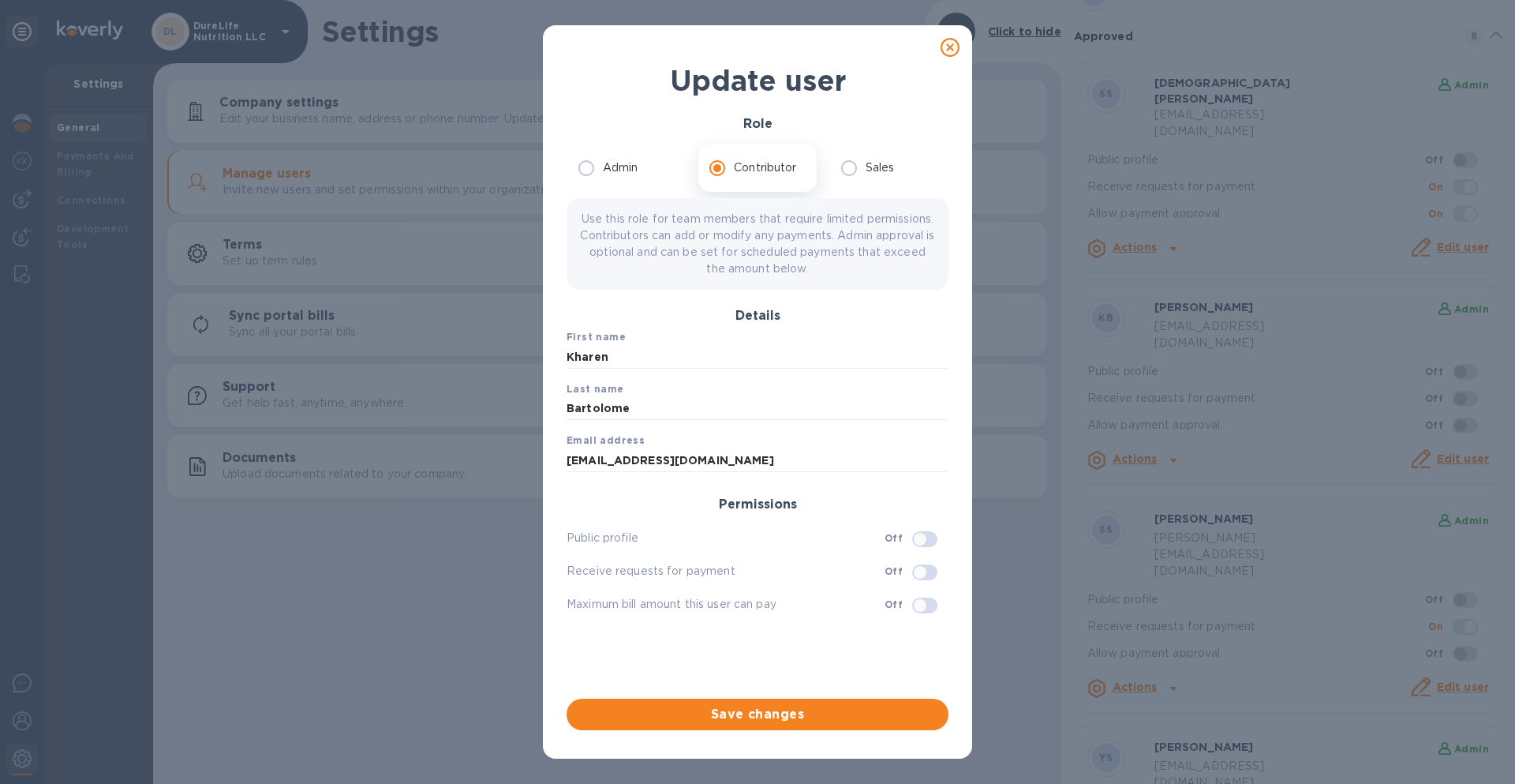
click at [627, 215] on p "Use this role for team members that require limited permissions. Contributors c…" at bounding box center [758, 244] width 357 height 66
drag, startPoint x: 627, startPoint y: 215, endPoint x: 641, endPoint y: 227, distance: 18.4
click at [637, 226] on p "Use this role for team members that require limited permissions. Contributors c…" at bounding box center [758, 244] width 357 height 66
click at [682, 237] on p "Use this role for team members that require limited permissions. Contributors c…" at bounding box center [758, 244] width 357 height 66
drag, startPoint x: 682, startPoint y: 237, endPoint x: 909, endPoint y: 239, distance: 227.0
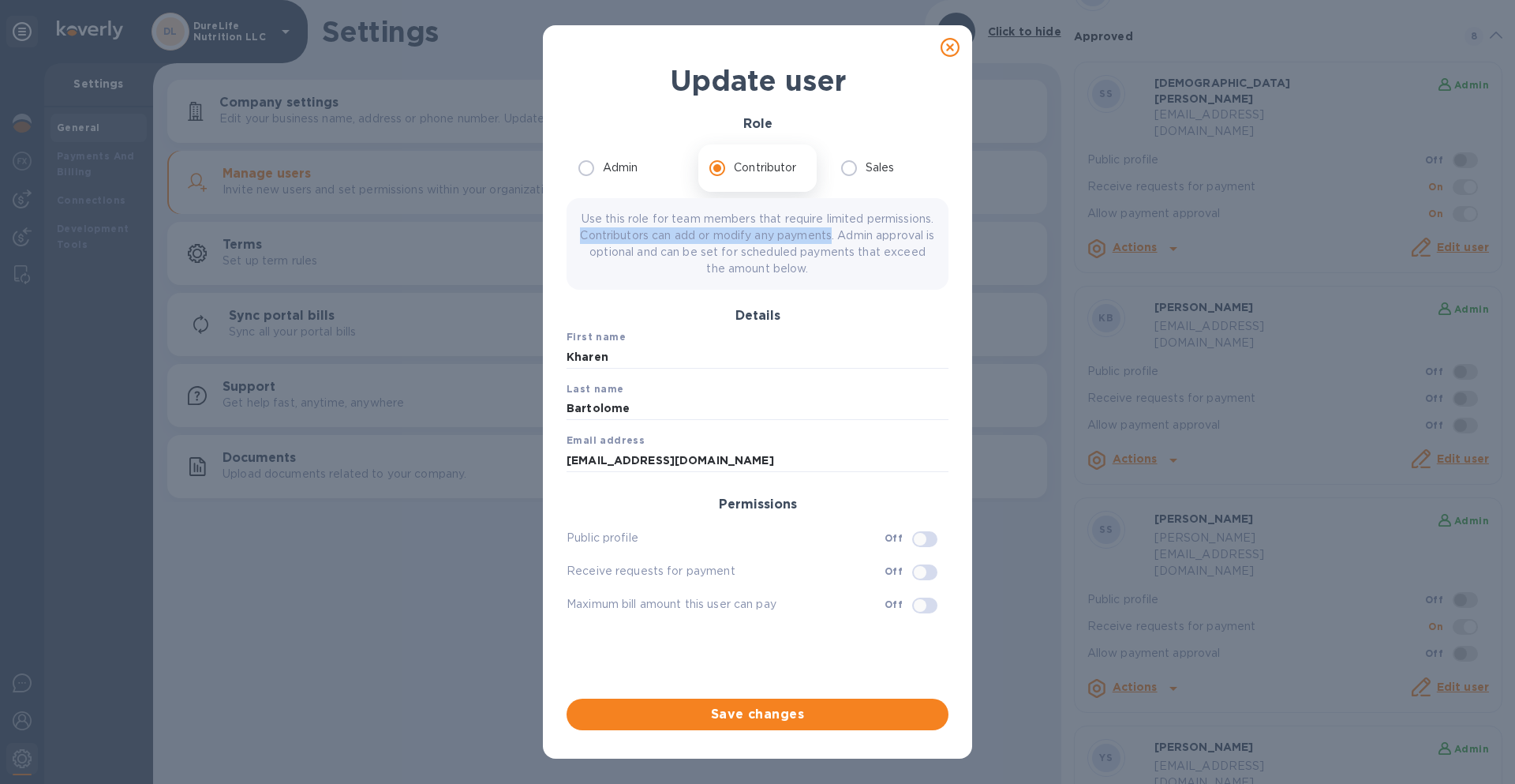
click at [909, 239] on p "Use this role for team members that require limited permissions. Contributors c…" at bounding box center [758, 244] width 357 height 66
click at [621, 250] on p "Use this role for team members that require limited permissions. Contributors c…" at bounding box center [758, 244] width 357 height 66
drag, startPoint x: 621, startPoint y: 250, endPoint x: 847, endPoint y: 290, distance: 229.5
click at [847, 290] on div "Use this role for team members that require limited permissions. Contributors c…" at bounding box center [758, 250] width 388 height 110
click at [752, 253] on p "Use this role for team members that require limited permissions. Contributors c…" at bounding box center [758, 244] width 357 height 66
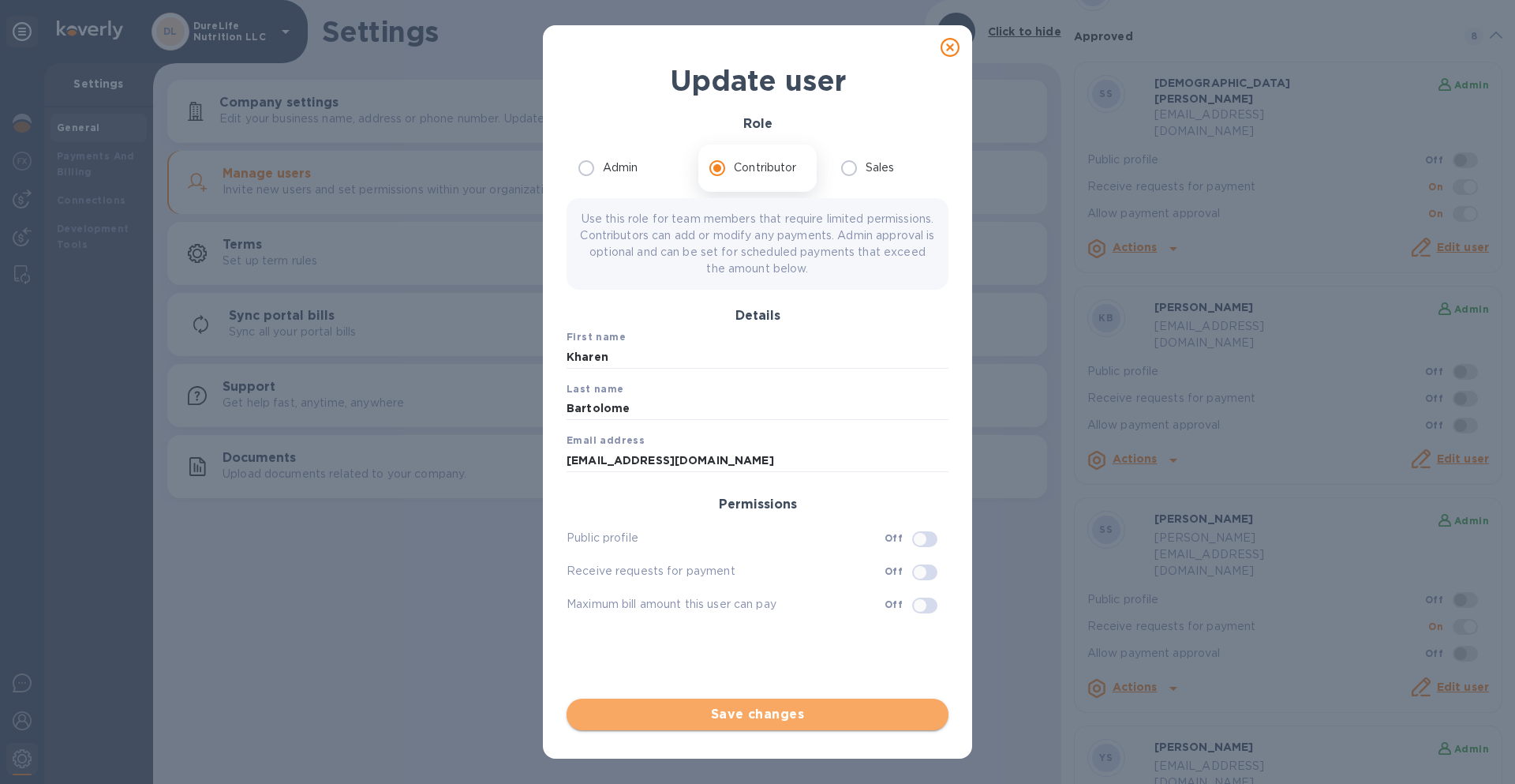
click at [728, 716] on span "Save changes" at bounding box center [758, 713] width 357 height 19
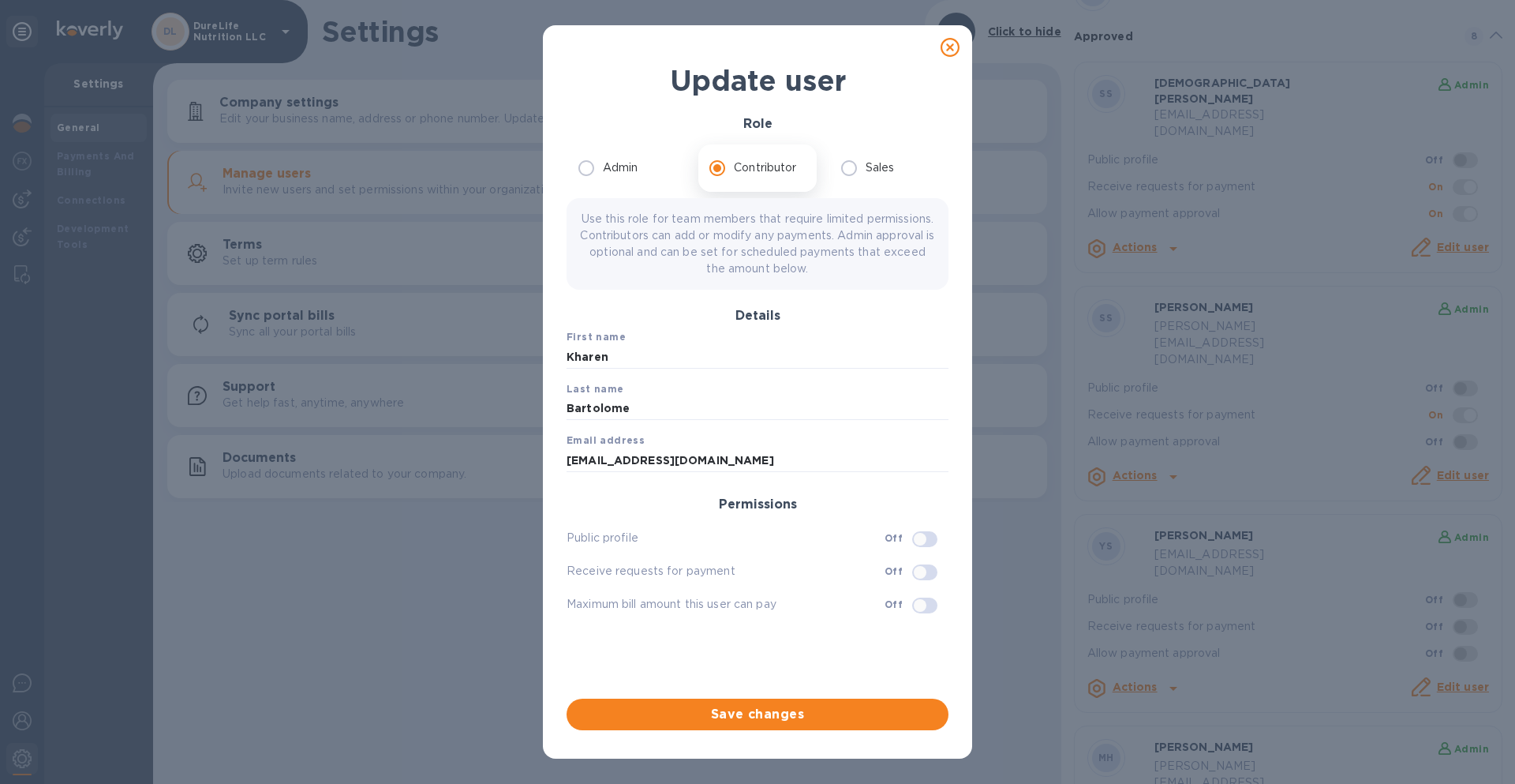
click at [792, 267] on p "Use this role for team members that require limited permissions. Contributors c…" at bounding box center [758, 244] width 357 height 66
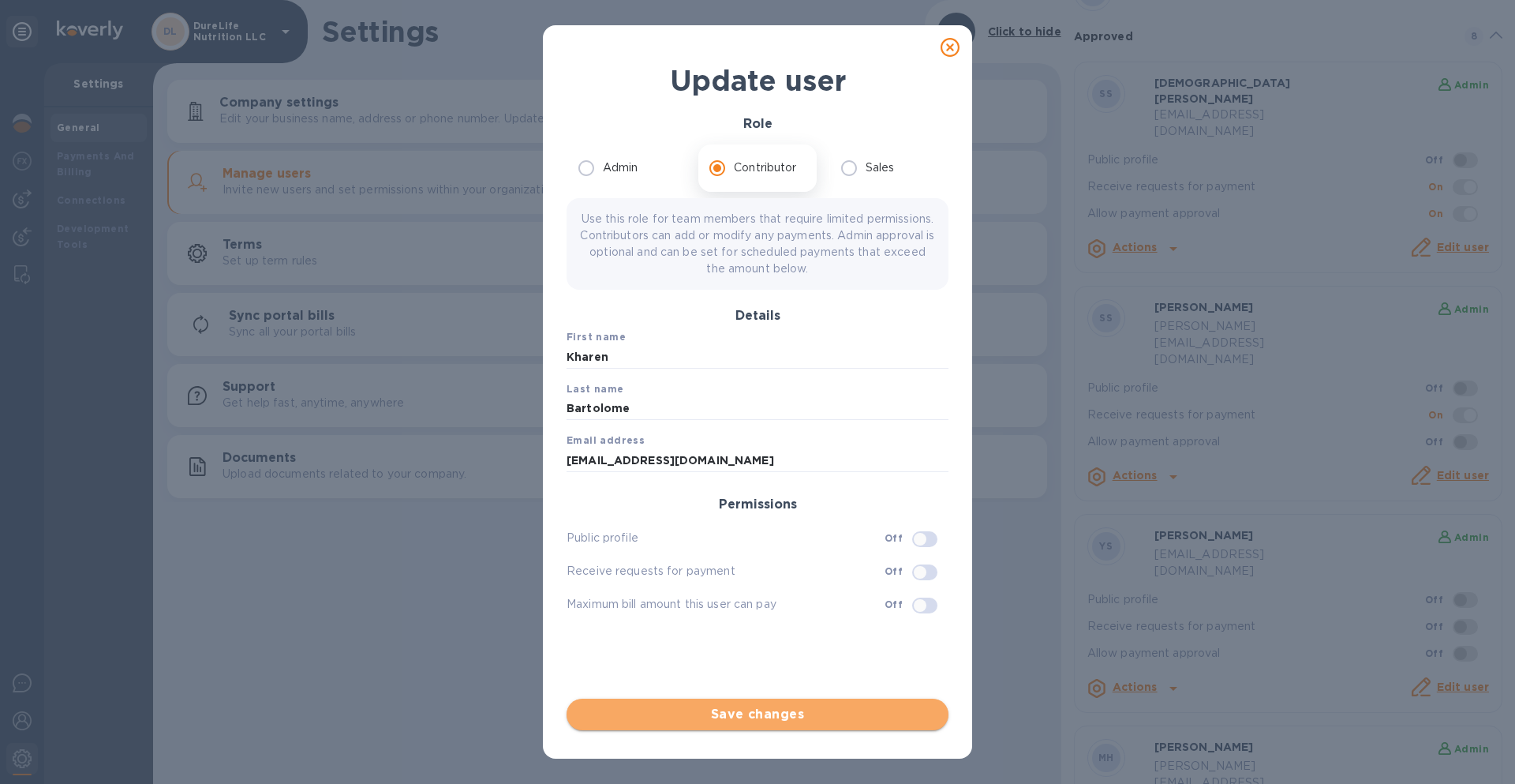
click at [783, 717] on span "Save changes" at bounding box center [758, 713] width 357 height 19
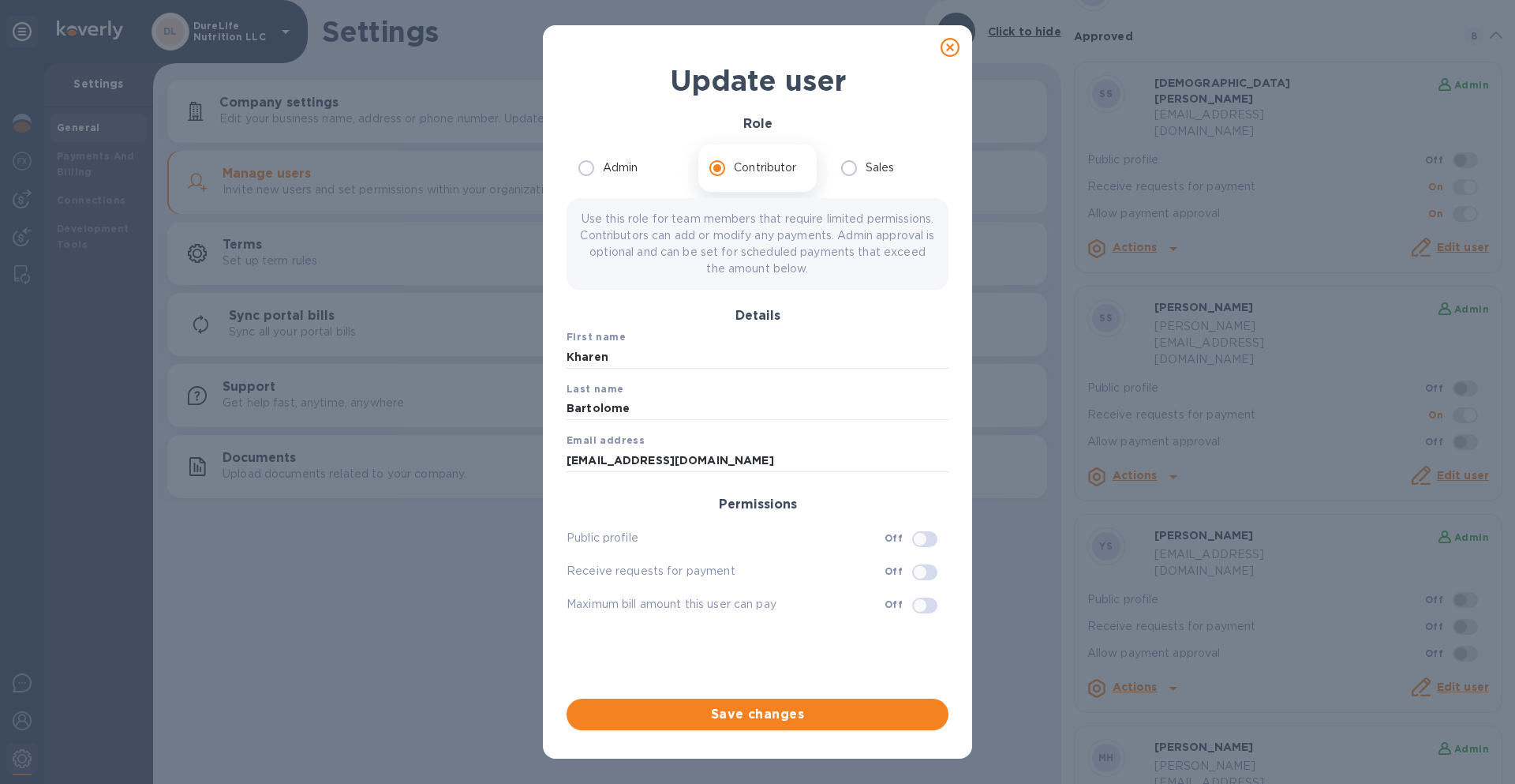
click at [946, 41] on icon at bounding box center [949, 47] width 19 height 19
radio input "true"
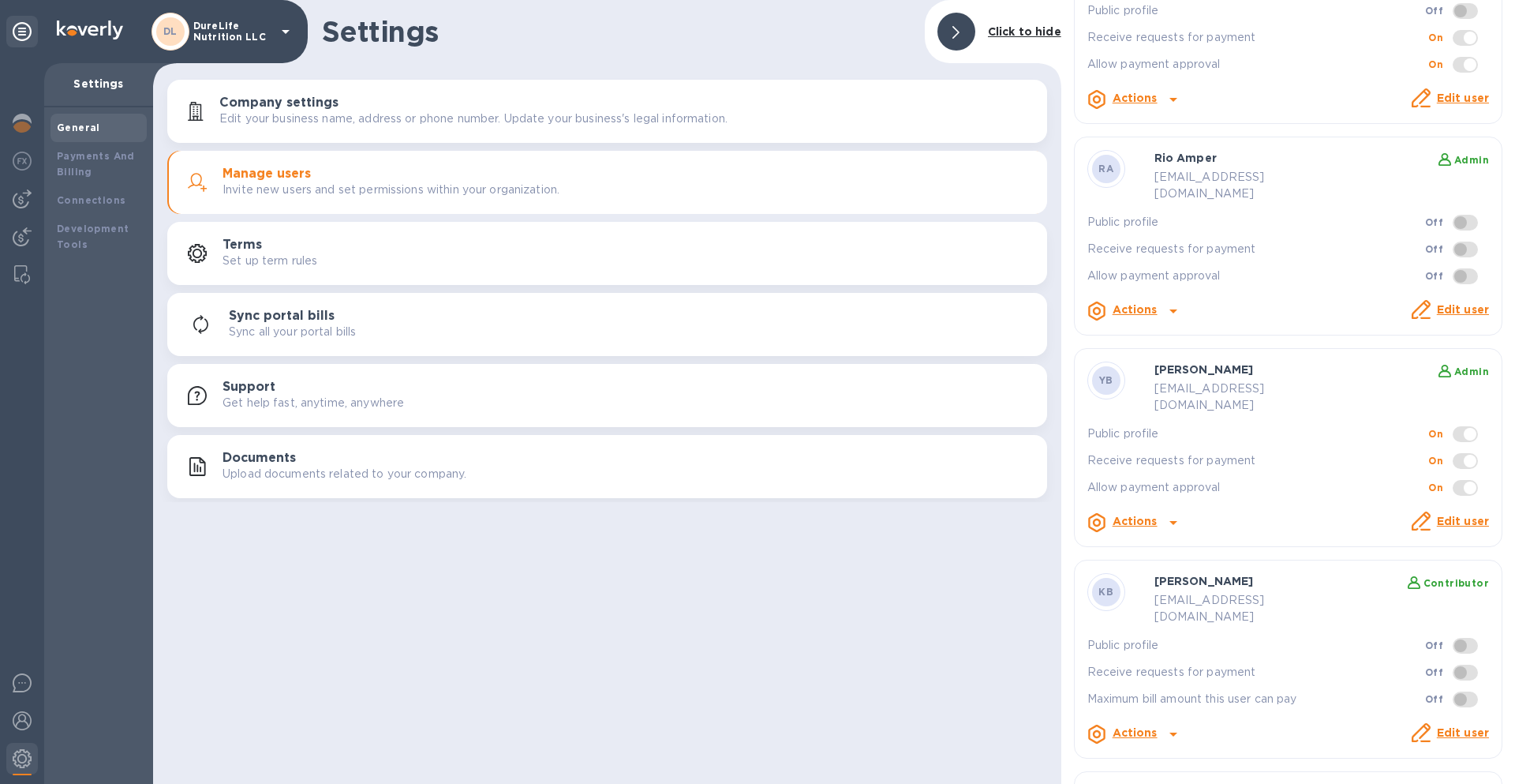
scroll to position [908, 0]
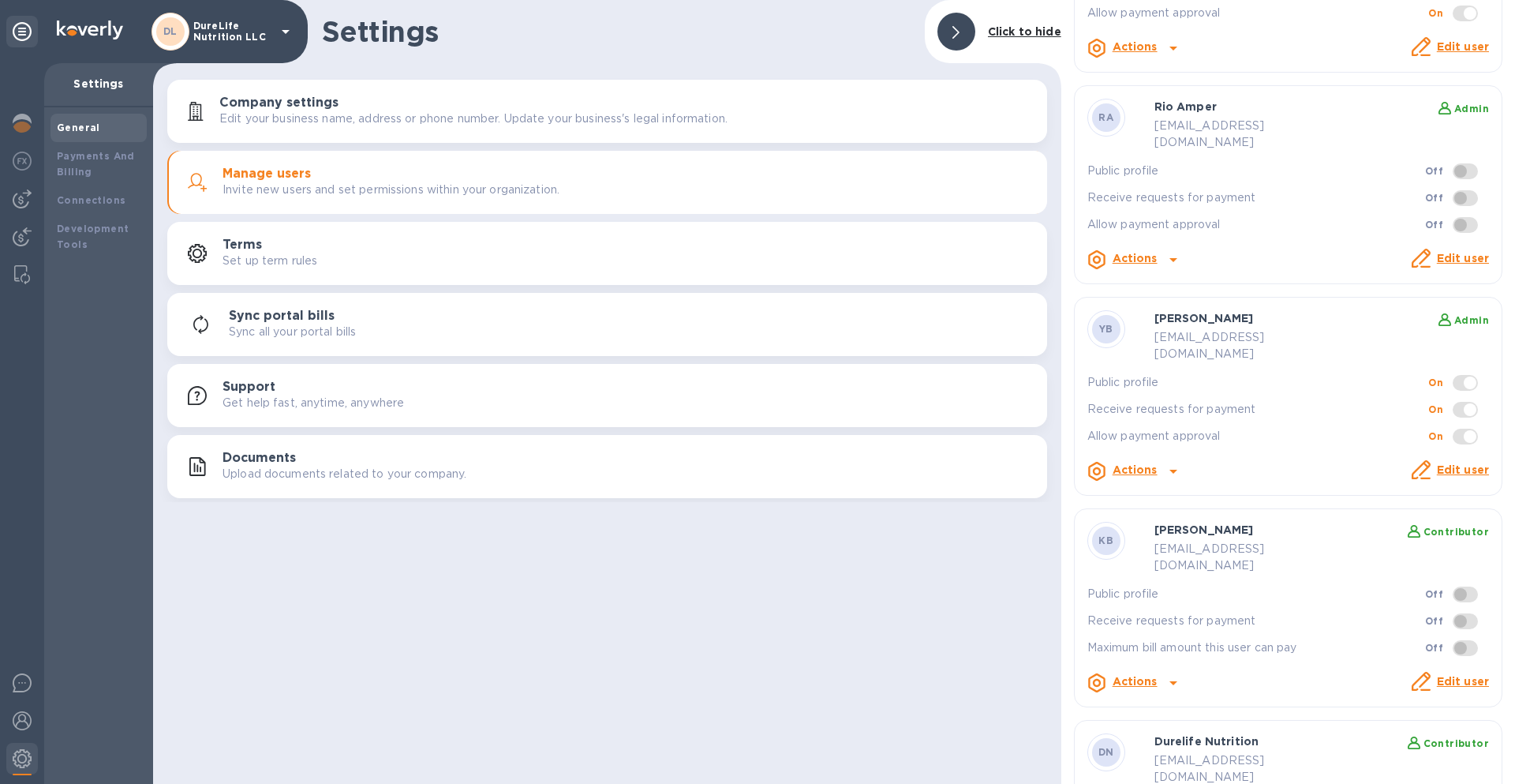
click at [310, 539] on div "Settings Click to hide Company settings Edit your business name, address or pho…" at bounding box center [607, 392] width 908 height 784
type input "[PERSON_NAME][EMAIL_ADDRESS][DOMAIN_NAME]"
